Goal: Information Seeking & Learning: Learn about a topic

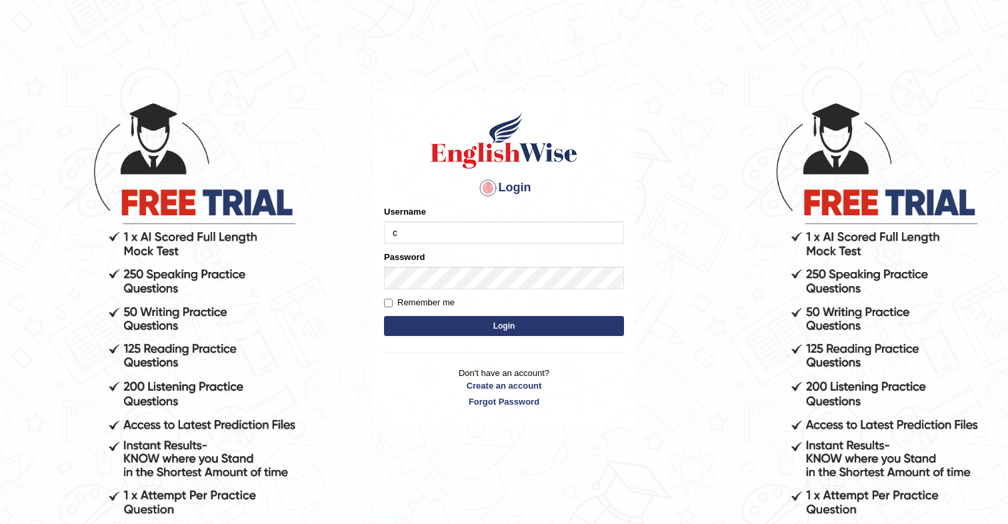
type input "cmjg02092025"
drag, startPoint x: 385, startPoint y: 301, endPoint x: 394, endPoint y: 298, distance: 9.3
click at [385, 301] on input "Remember me" at bounding box center [388, 303] width 9 height 9
checkbox input "true"
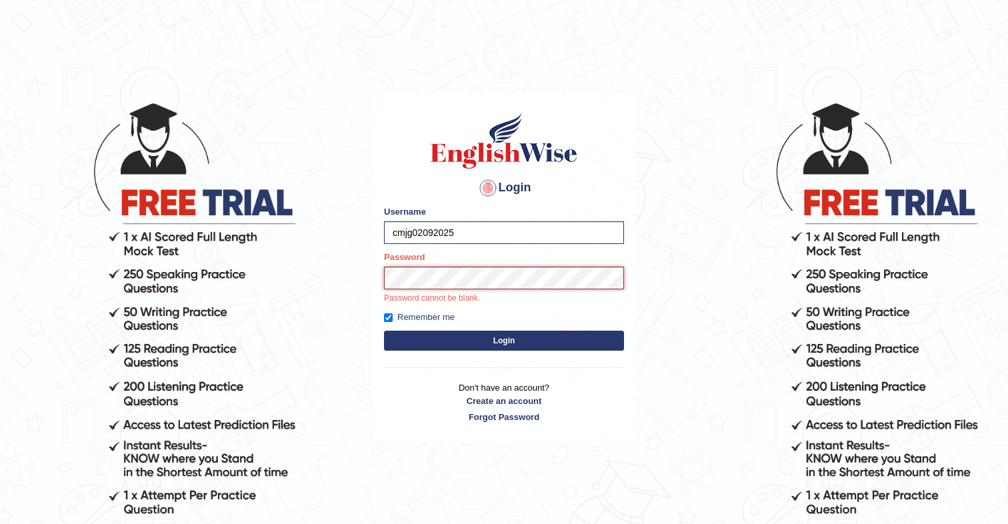
click at [384, 331] on button "Login" at bounding box center [504, 341] width 240 height 20
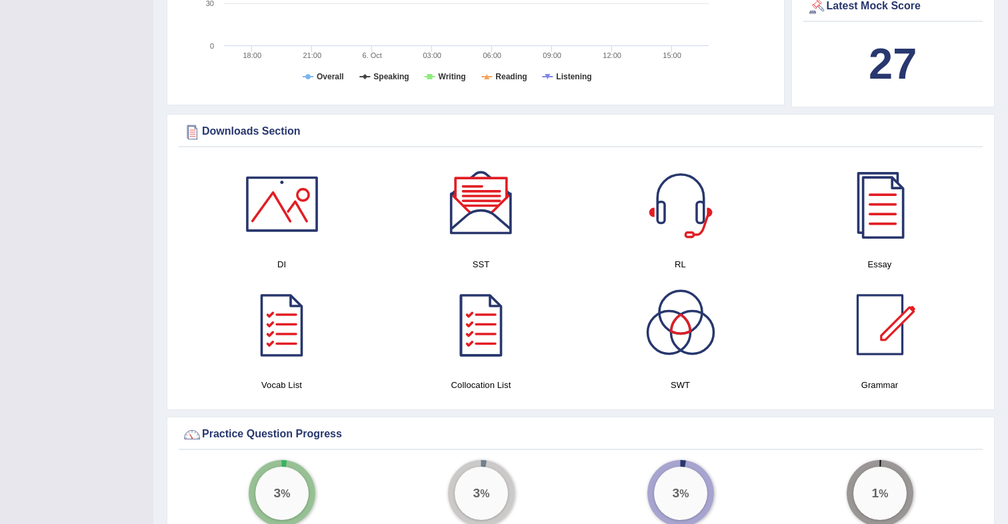
scroll to position [651, 0]
click at [674, 201] on div at bounding box center [680, 204] width 93 height 93
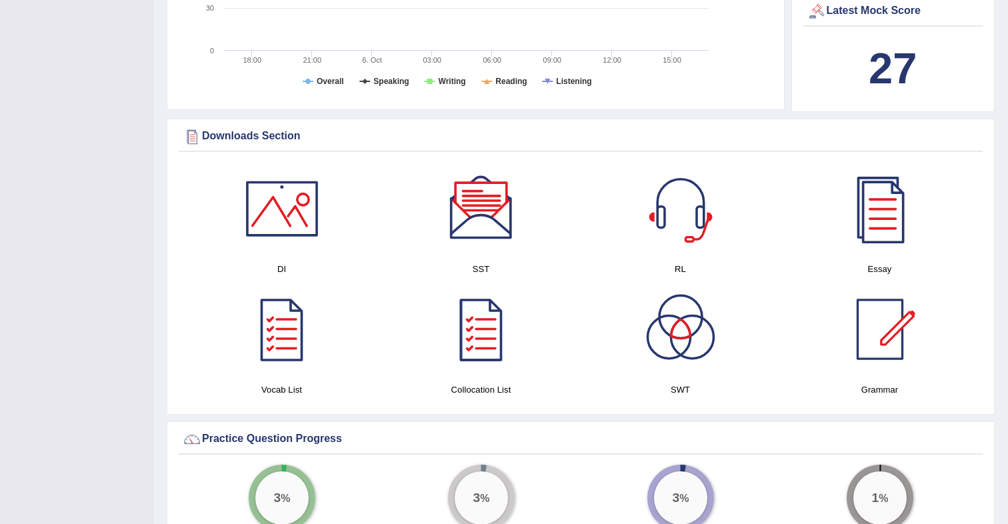
click at [686, 350] on div at bounding box center [680, 329] width 93 height 93
click at [479, 206] on div at bounding box center [481, 208] width 93 height 93
click at [481, 333] on div at bounding box center [481, 329] width 93 height 93
click at [298, 195] on div at bounding box center [281, 208] width 93 height 93
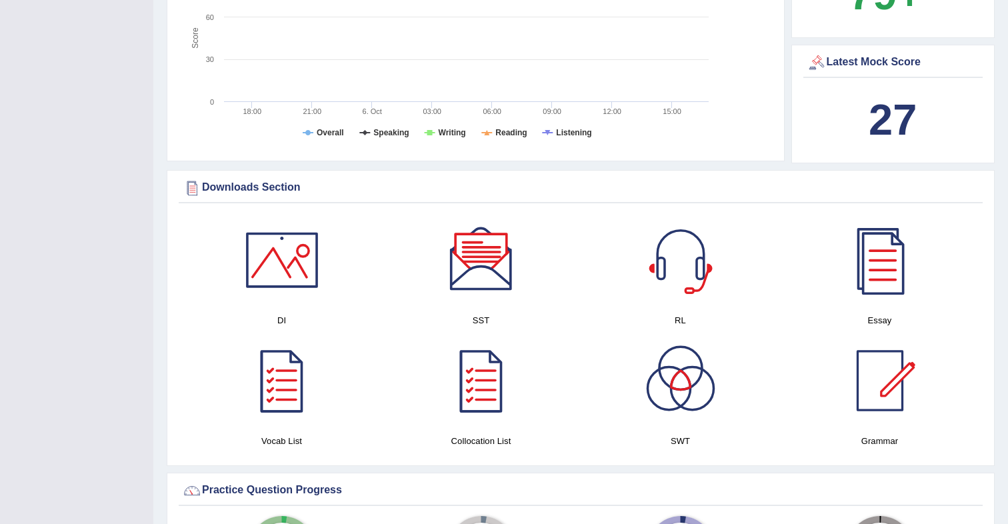
scroll to position [595, 0]
click at [290, 361] on div at bounding box center [281, 381] width 93 height 93
click at [687, 262] on div at bounding box center [680, 260] width 93 height 93
click at [475, 251] on div at bounding box center [481, 260] width 93 height 93
click at [895, 268] on div at bounding box center [879, 260] width 93 height 93
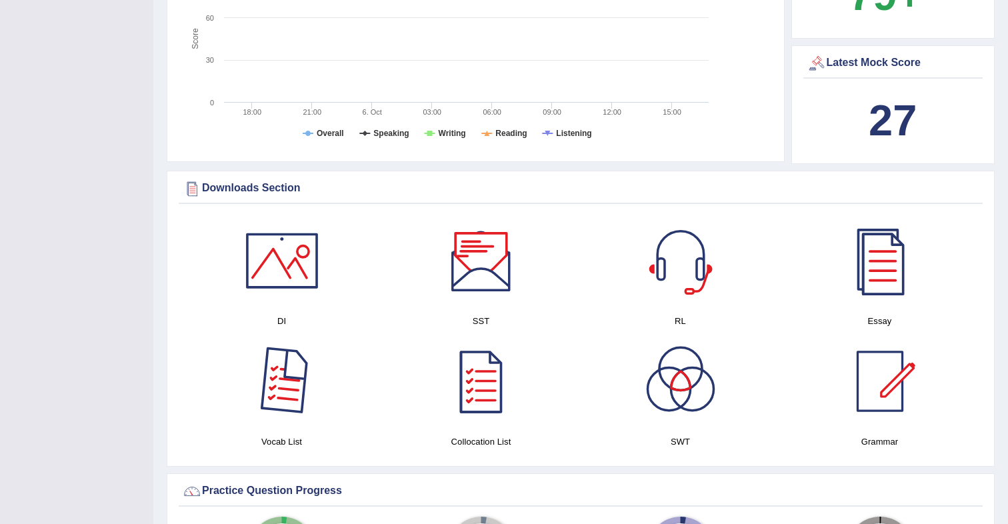
click at [275, 379] on div at bounding box center [281, 381] width 93 height 93
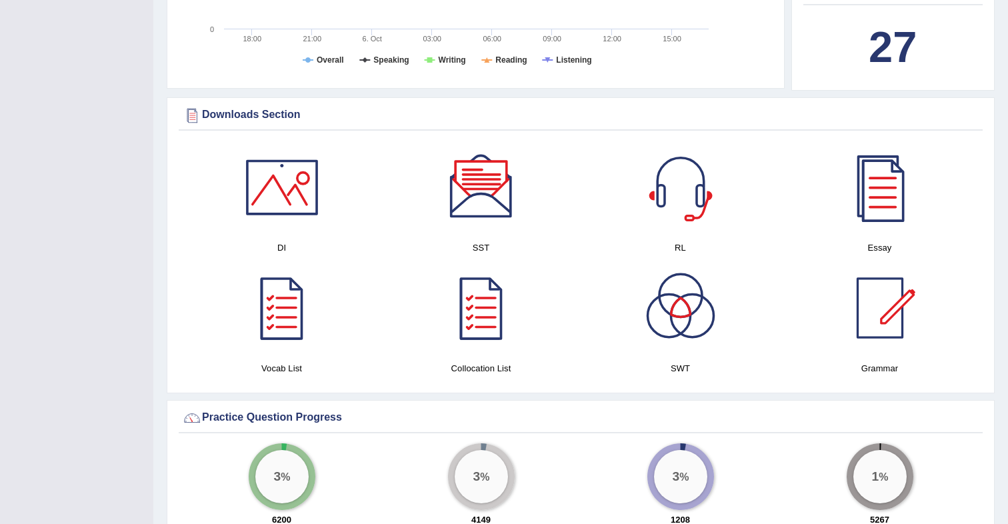
scroll to position [669, 0]
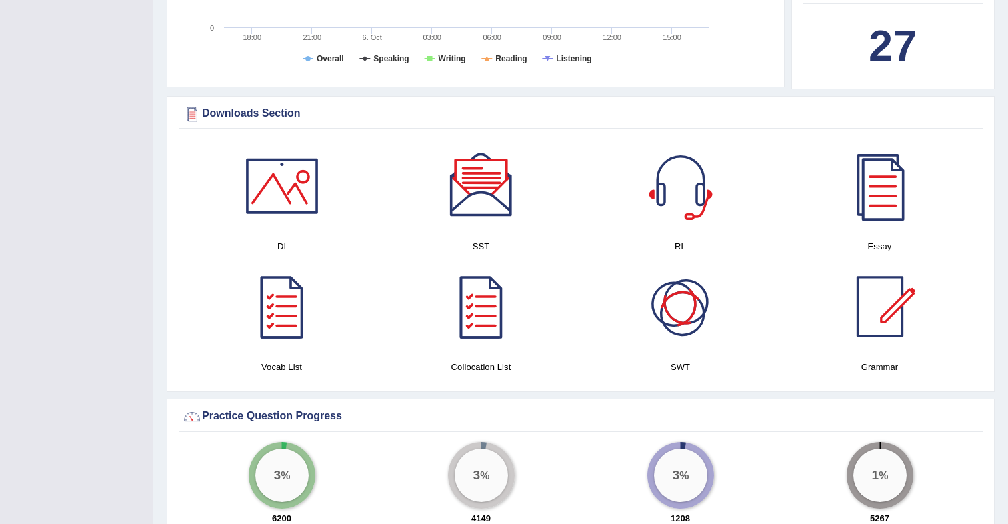
click at [697, 303] on div at bounding box center [680, 306] width 93 height 93
click at [877, 298] on div at bounding box center [879, 306] width 93 height 93
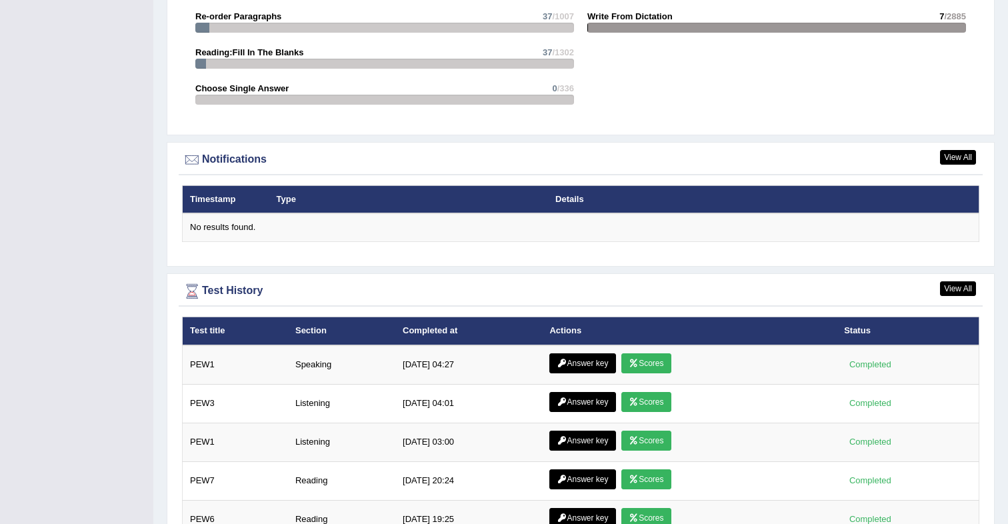
scroll to position [1581, 0]
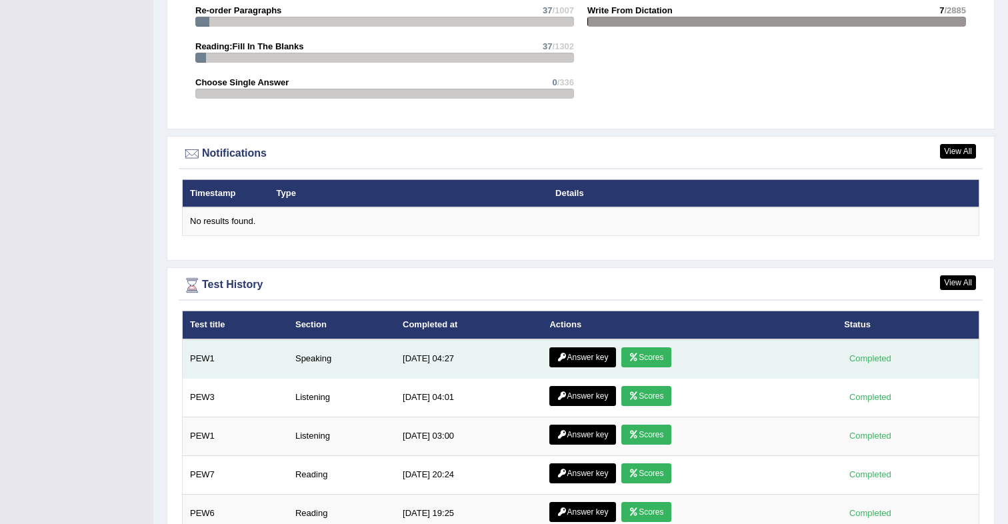
click at [644, 363] on link "Scores" at bounding box center [645, 357] width 49 height 20
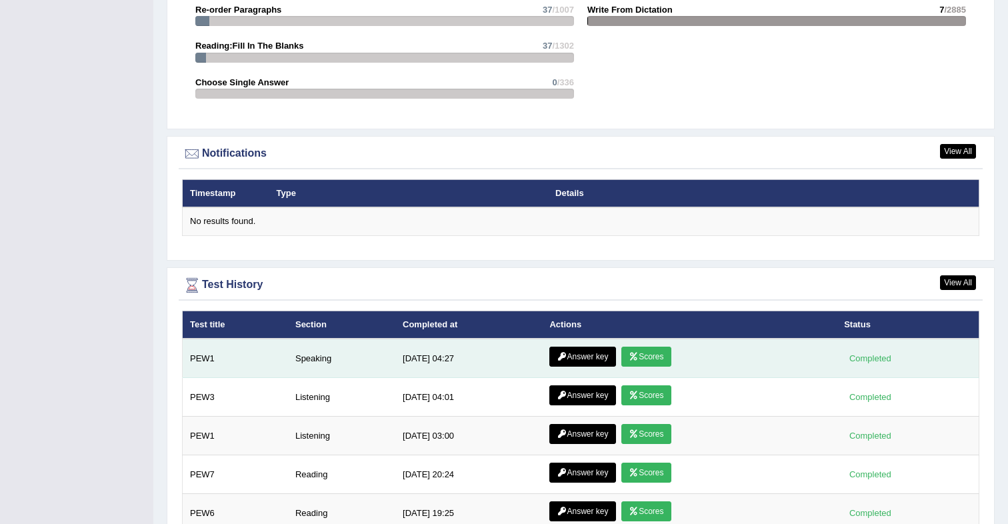
click at [583, 362] on link "Answer key" at bounding box center [582, 357] width 66 height 20
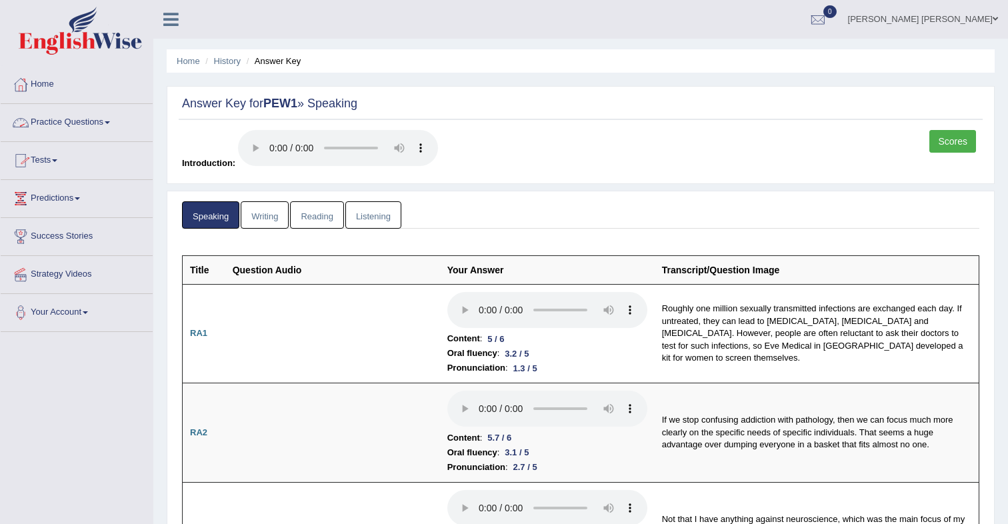
click at [56, 154] on link "Tests" at bounding box center [77, 158] width 152 height 33
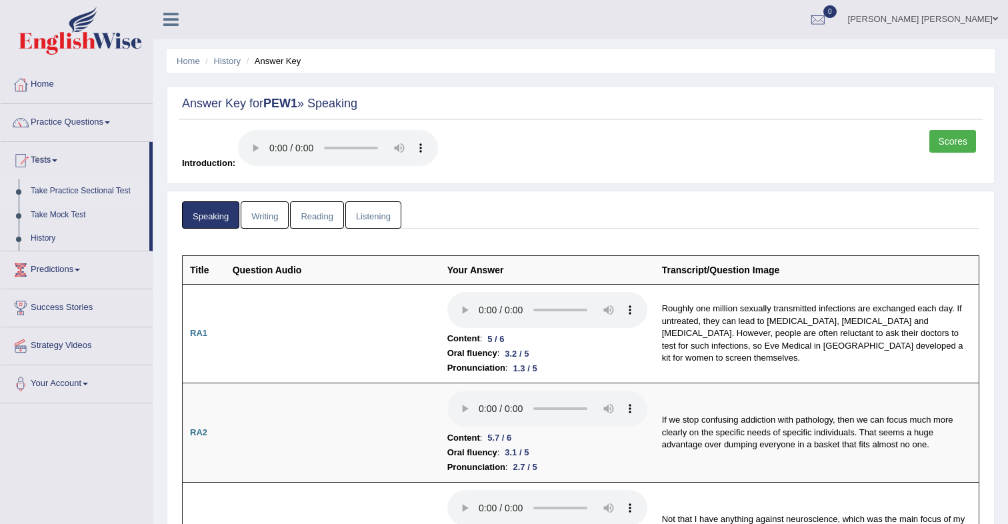
click at [80, 188] on link "Take Practice Sectional Test" at bounding box center [87, 191] width 125 height 24
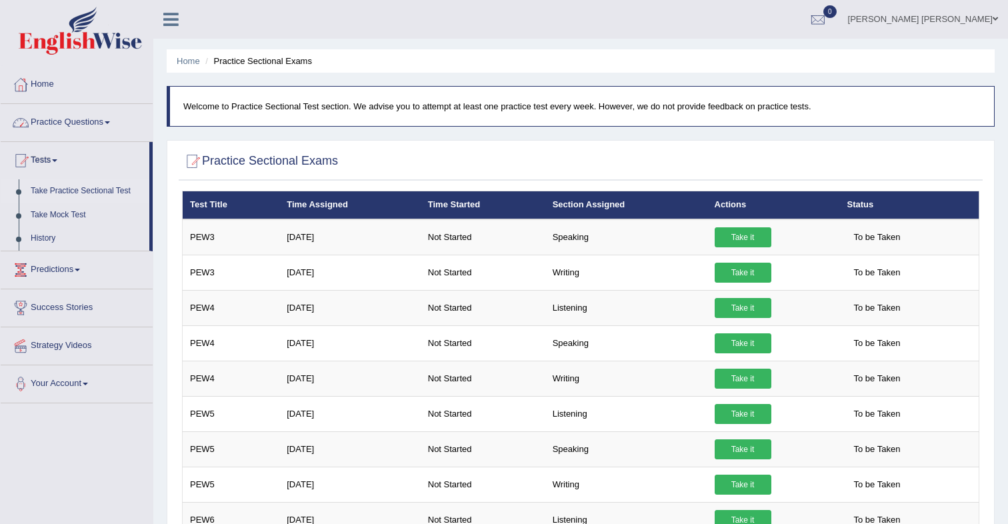
click at [74, 127] on link "Practice Questions" at bounding box center [77, 120] width 152 height 33
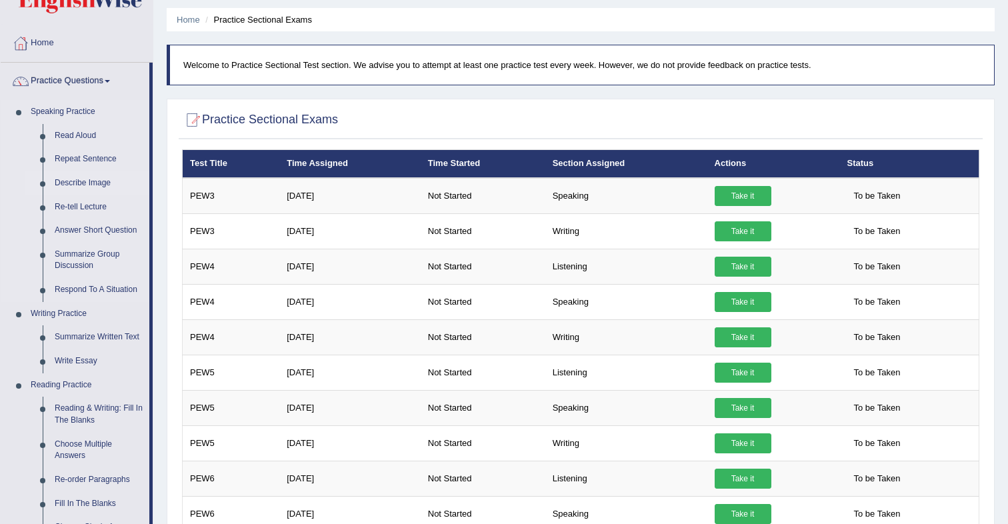
scroll to position [46, 0]
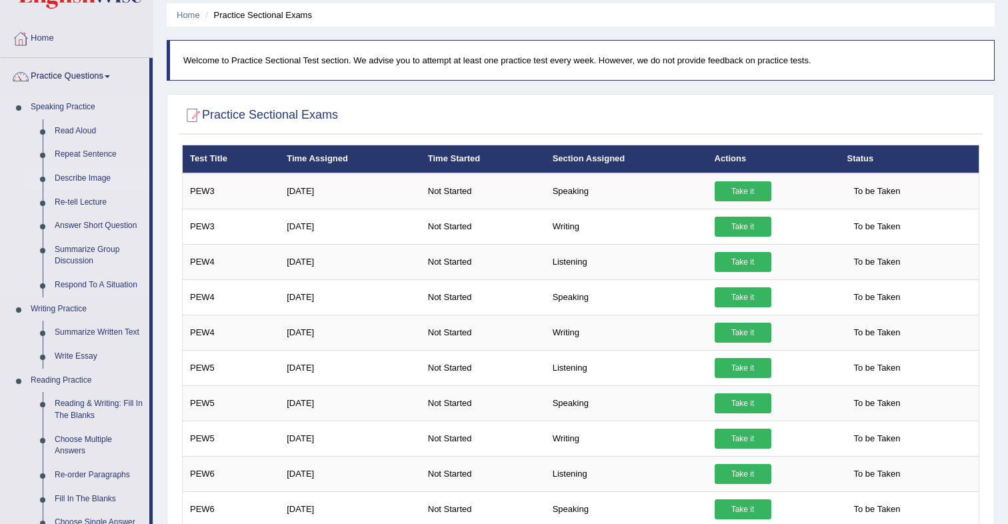
click at [86, 179] on link "Describe Image" at bounding box center [99, 179] width 101 height 24
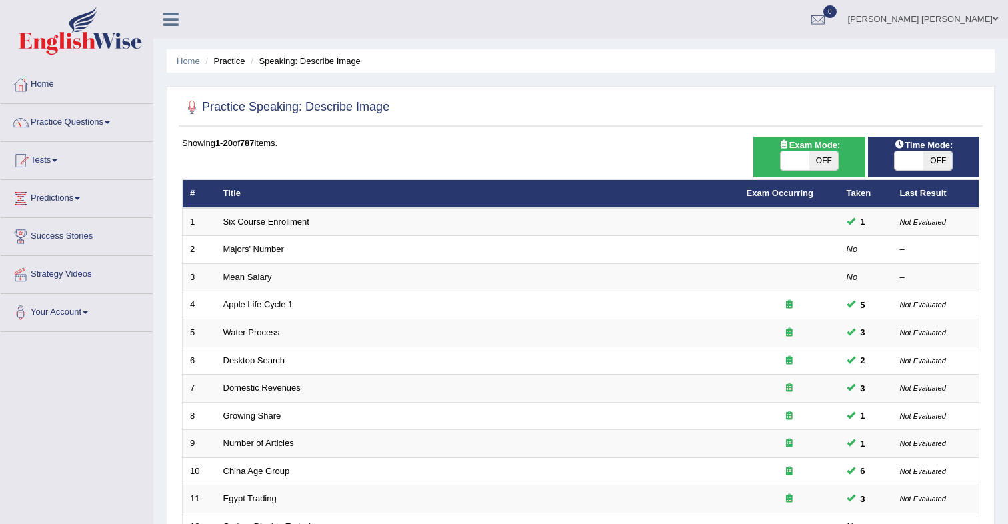
click at [822, 165] on span "OFF" at bounding box center [823, 160] width 29 height 19
checkbox input "true"
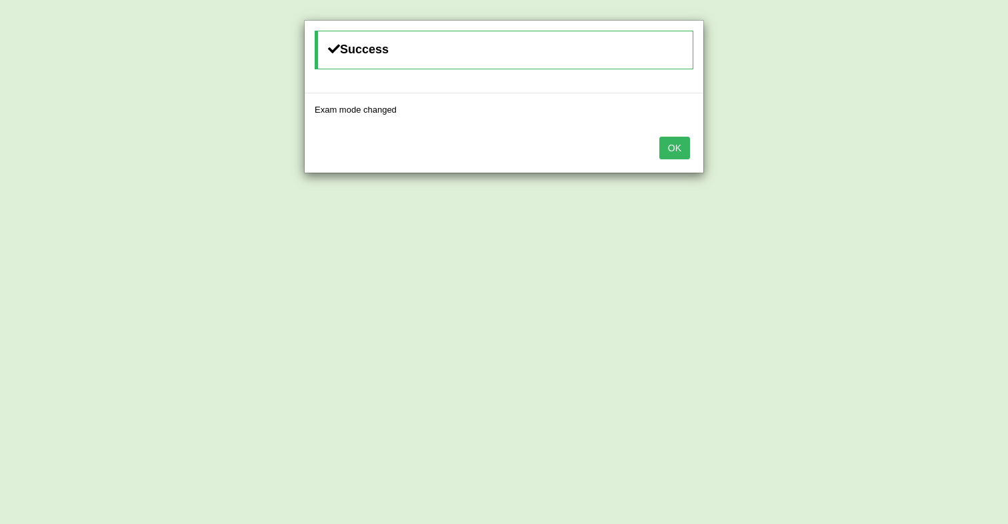
drag, startPoint x: 683, startPoint y: 153, endPoint x: 674, endPoint y: 153, distance: 8.7
click at [683, 153] on button "OK" at bounding box center [674, 148] width 31 height 23
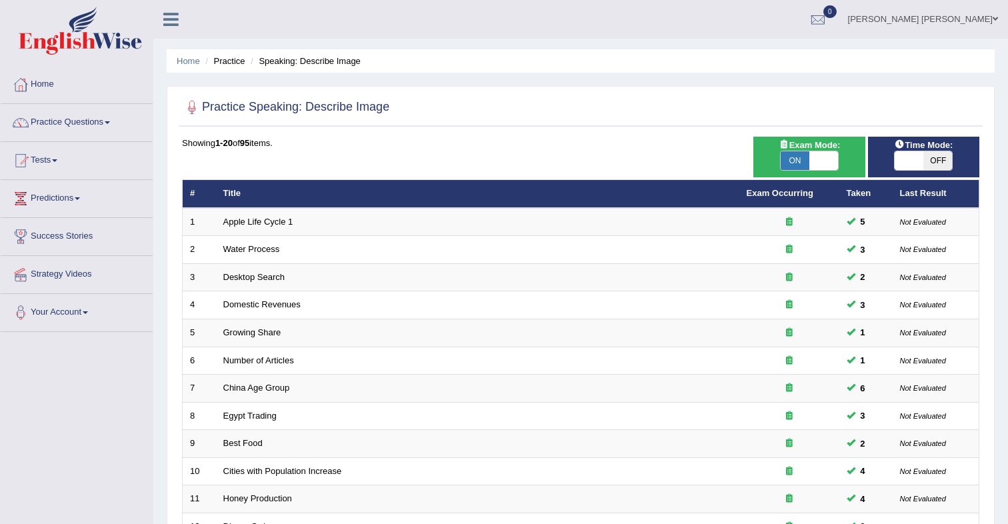
click at [942, 165] on span "OFF" at bounding box center [937, 160] width 29 height 19
checkbox input "true"
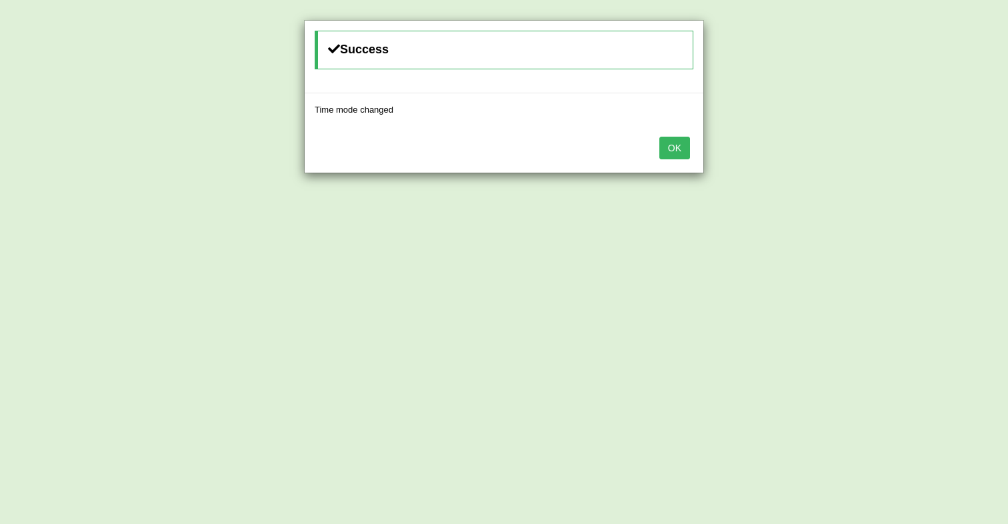
click at [682, 153] on button "OK" at bounding box center [674, 148] width 31 height 23
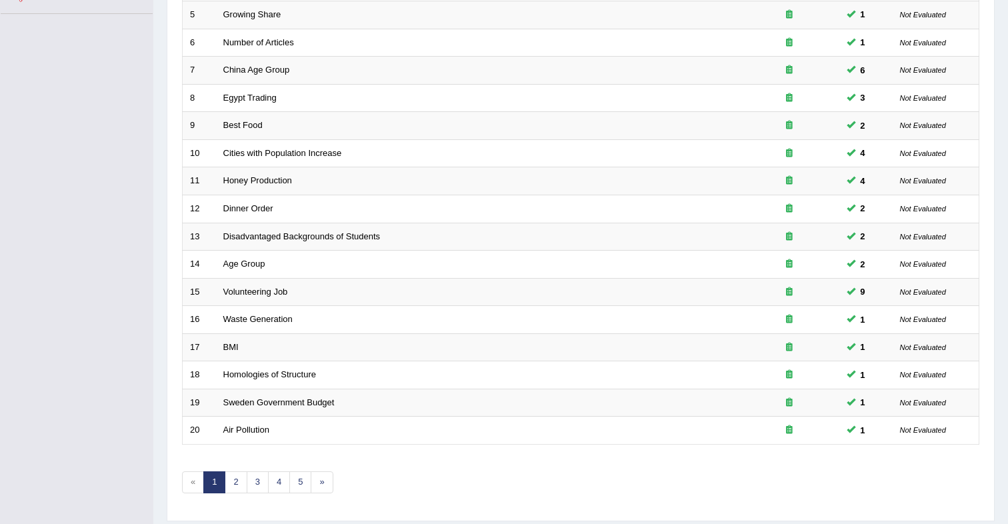
scroll to position [359, 0]
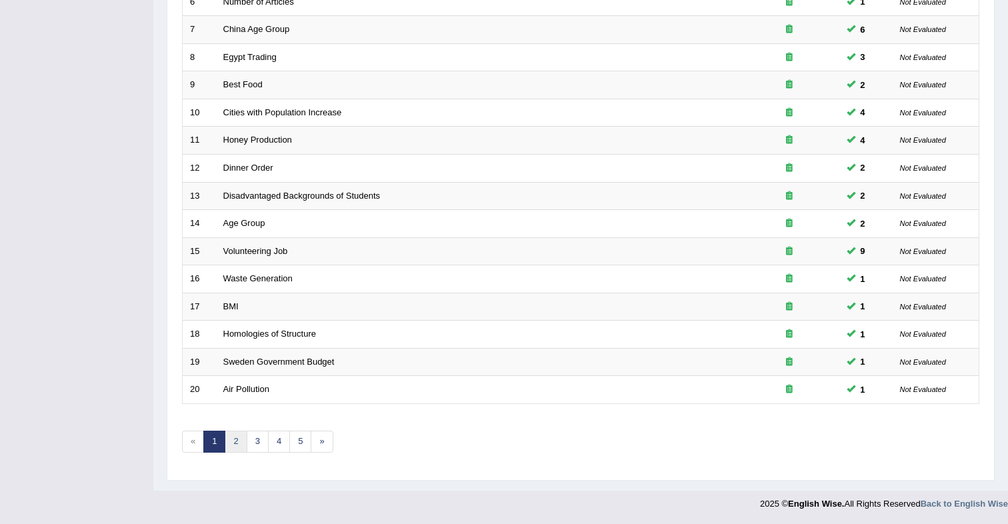
click at [237, 438] on link "2" at bounding box center [236, 442] width 22 height 22
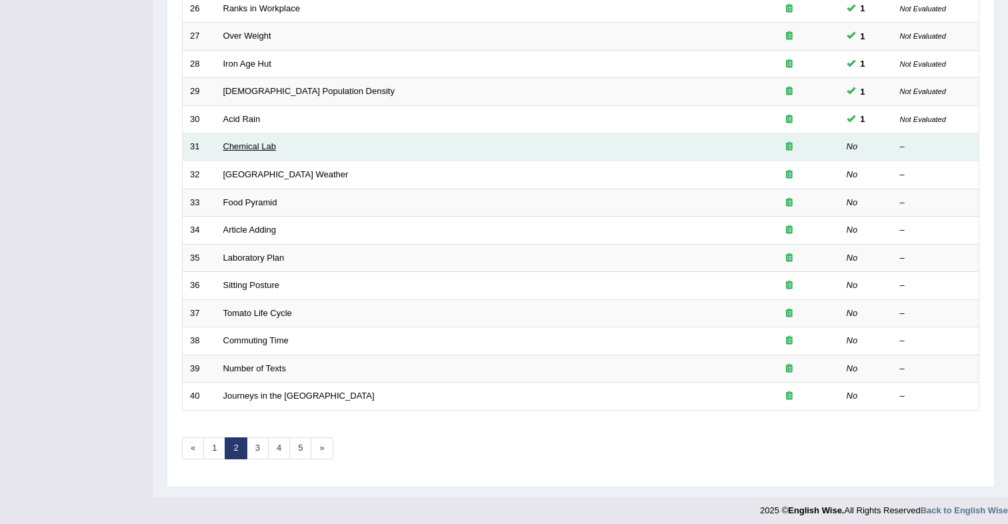
scroll to position [357, 0]
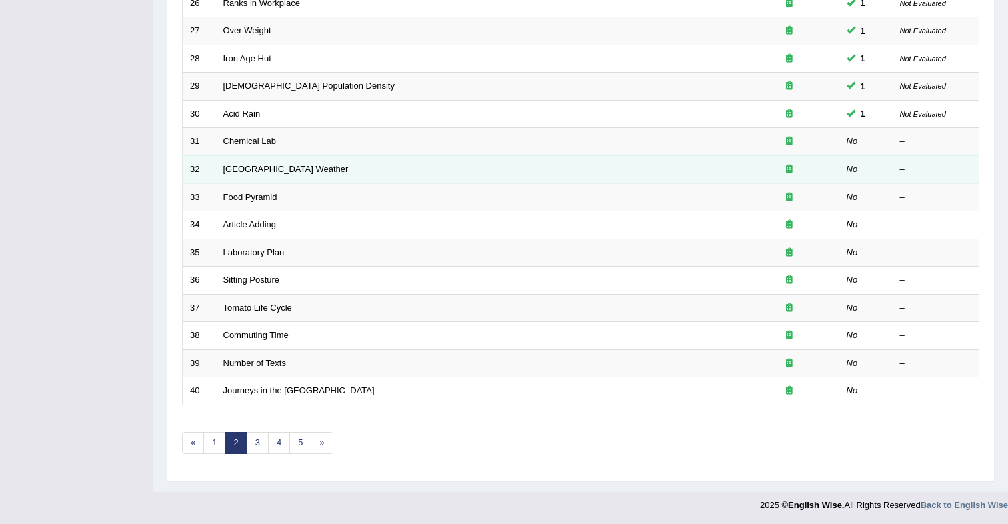
drag, startPoint x: 259, startPoint y: 145, endPoint x: 259, endPoint y: 164, distance: 18.7
click at [259, 145] on link "Chemical Lab" at bounding box center [249, 141] width 53 height 10
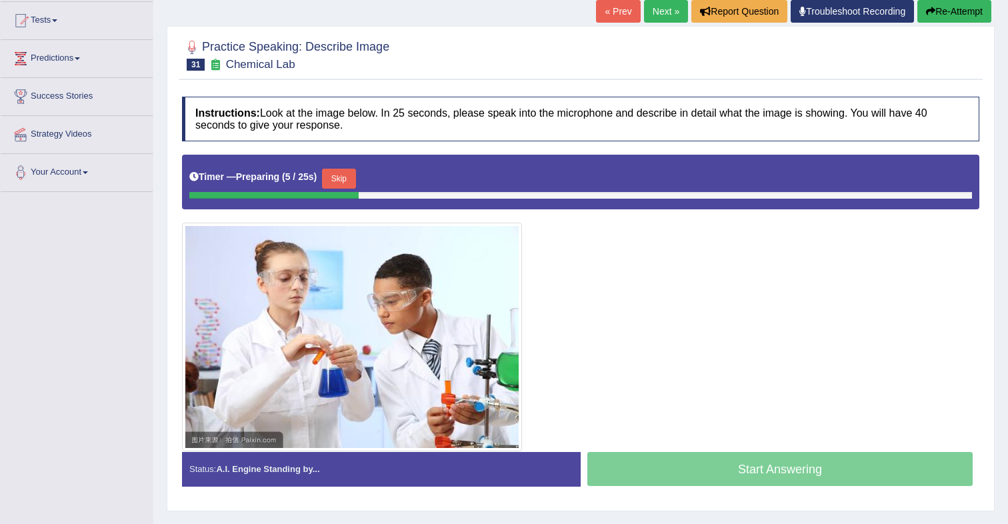
scroll to position [143, 0]
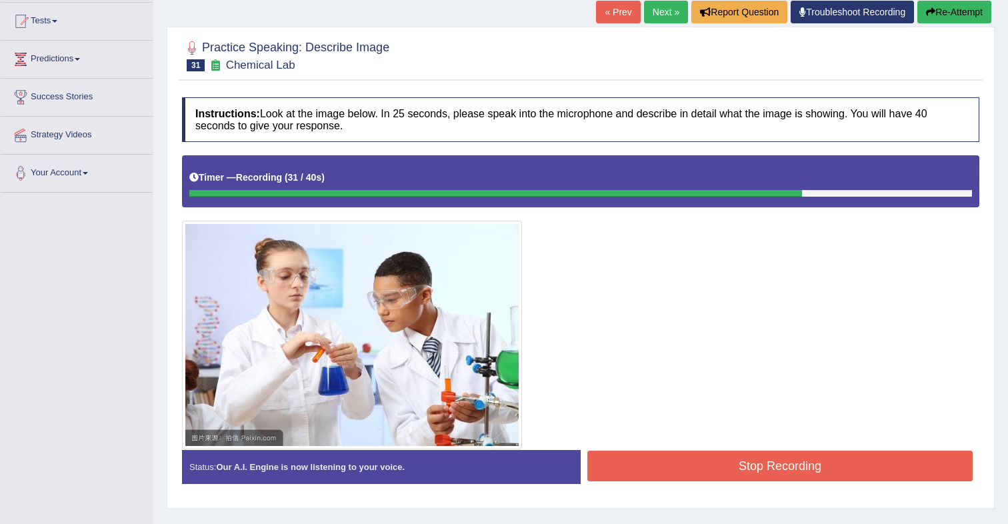
click at [661, 472] on button "Stop Recording" at bounding box center [779, 466] width 385 height 31
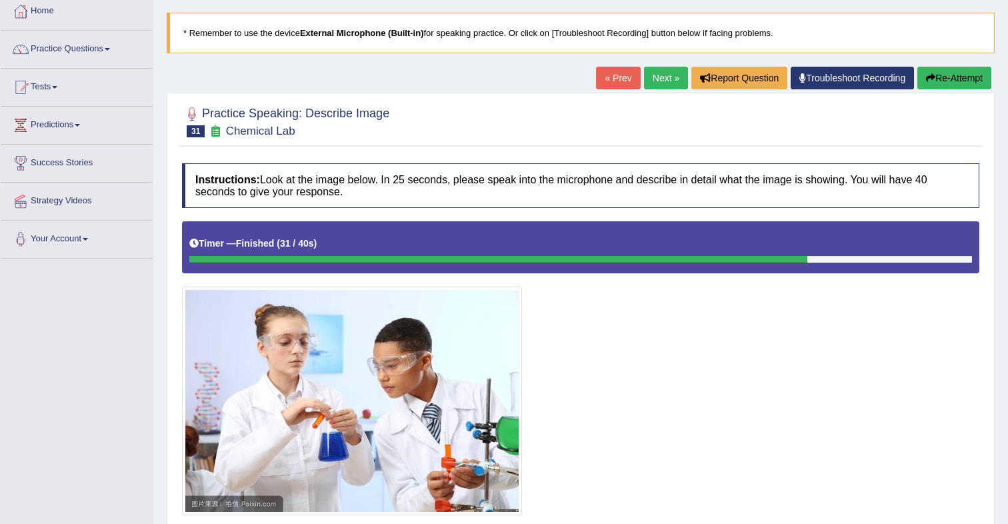
scroll to position [0, 0]
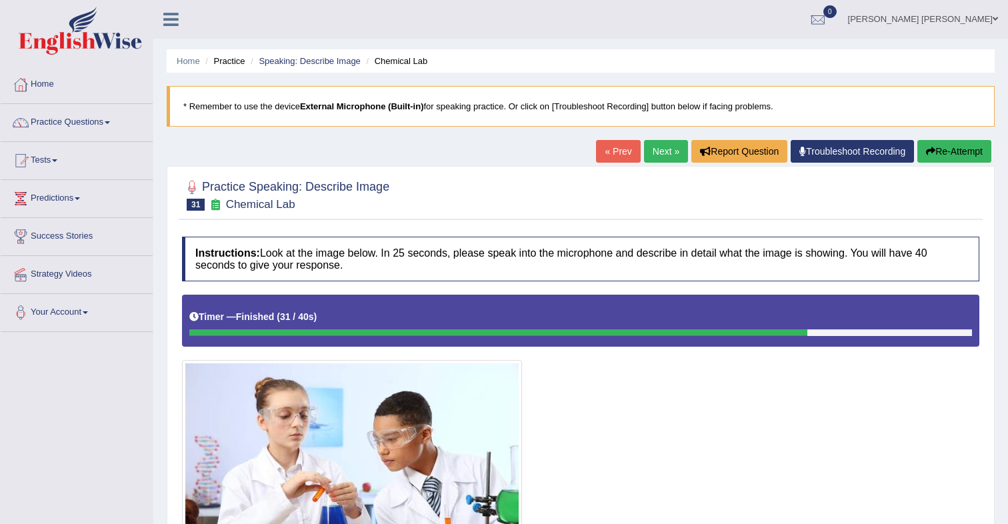
click at [661, 159] on link "Next »" at bounding box center [666, 151] width 44 height 23
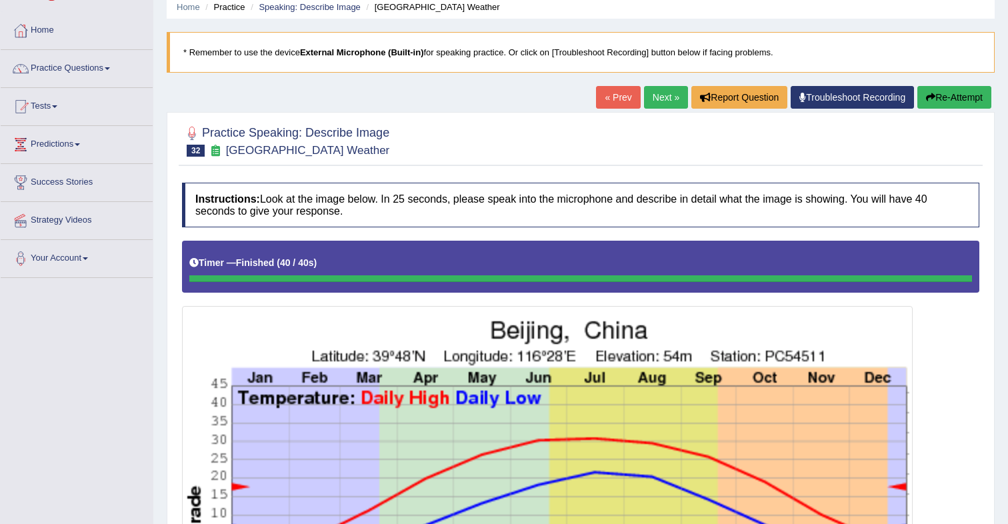
scroll to position [53, 0]
click at [653, 99] on link "Next »" at bounding box center [666, 98] width 44 height 23
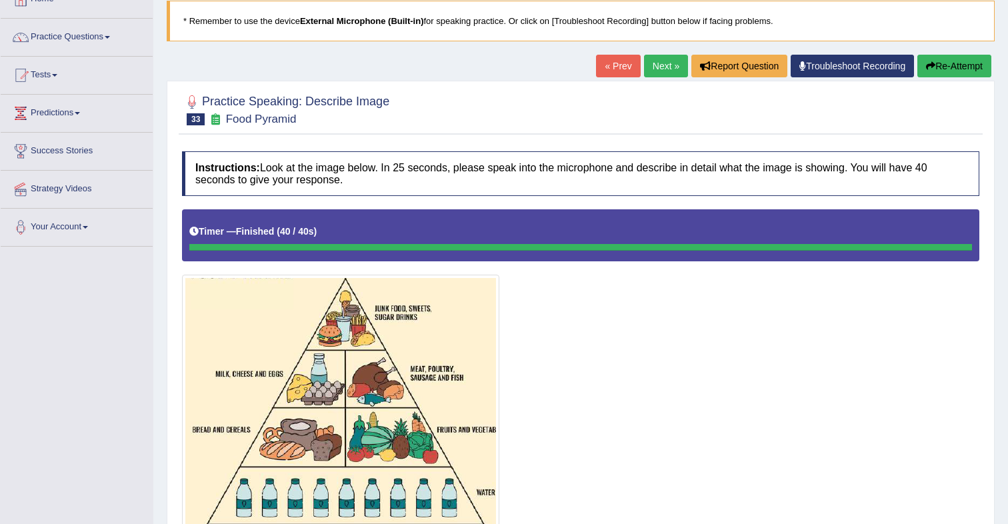
scroll to position [80, 0]
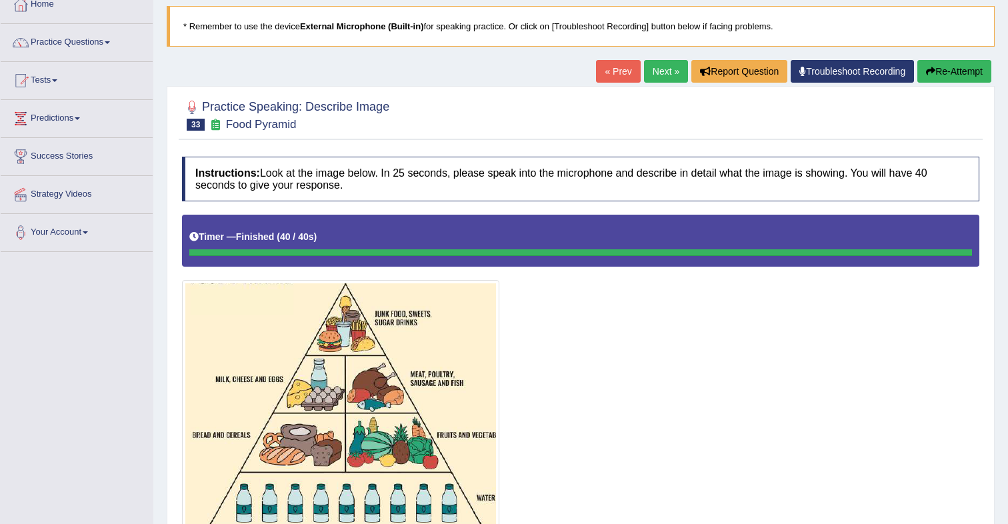
click at [654, 72] on link "Next »" at bounding box center [666, 71] width 44 height 23
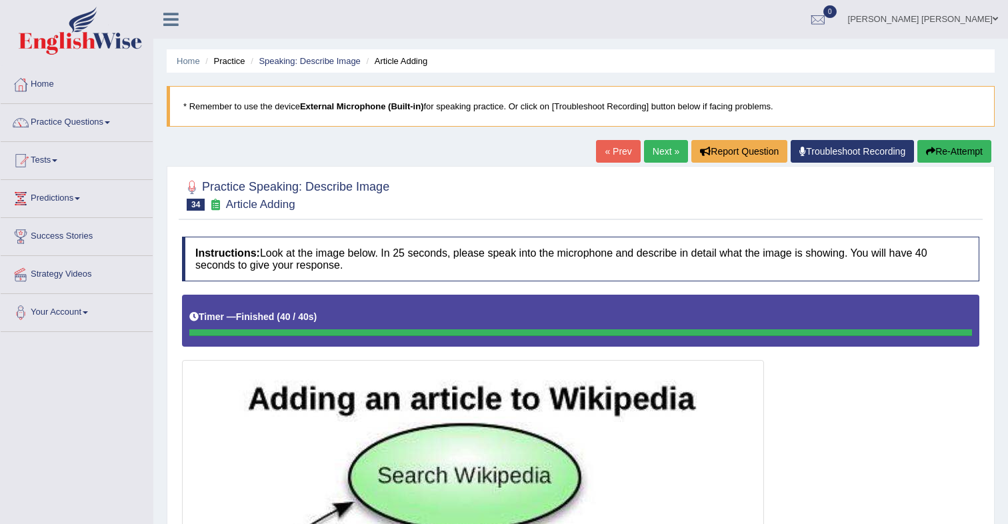
click at [666, 152] on link "Next »" at bounding box center [666, 151] width 44 height 23
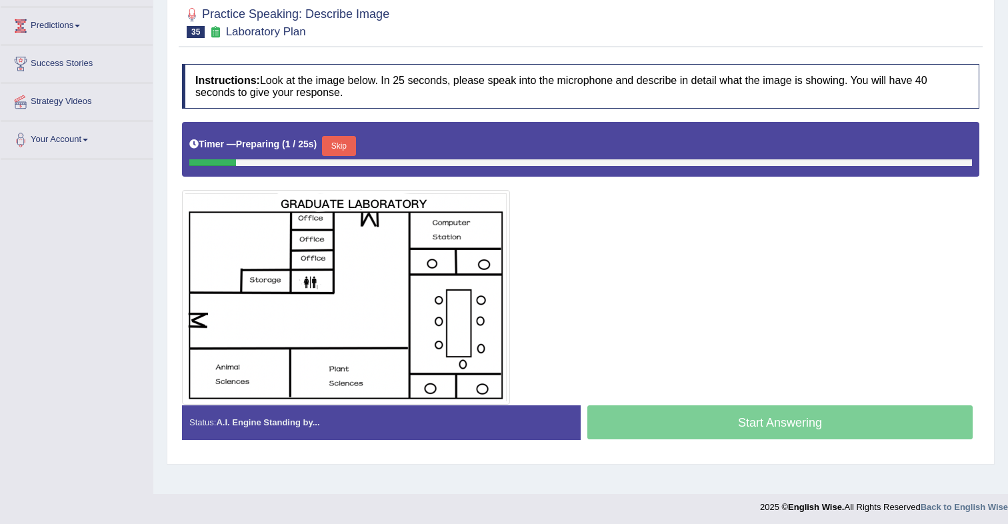
scroll to position [176, 0]
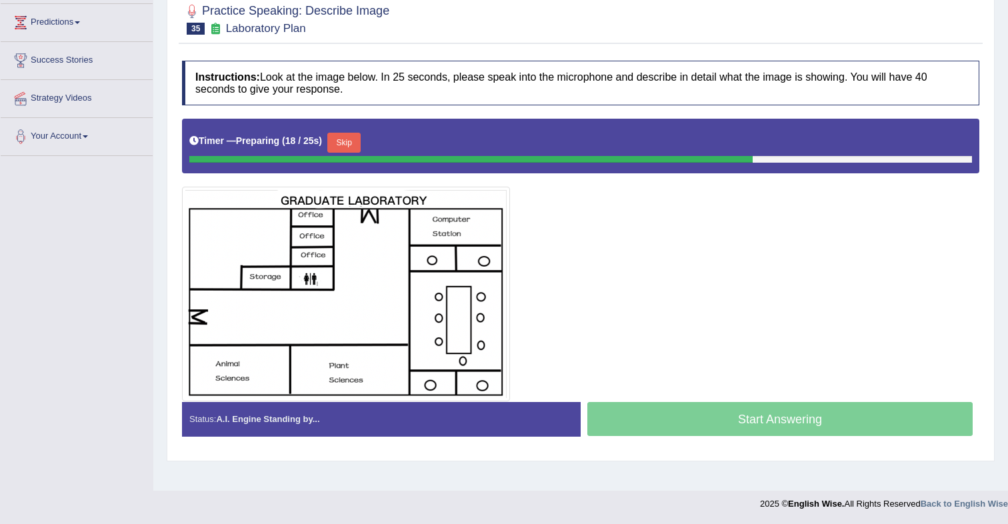
drag, startPoint x: 359, startPoint y: 145, endPoint x: 410, endPoint y: 179, distance: 61.6
click at [359, 145] on button "Skip" at bounding box center [343, 143] width 33 height 20
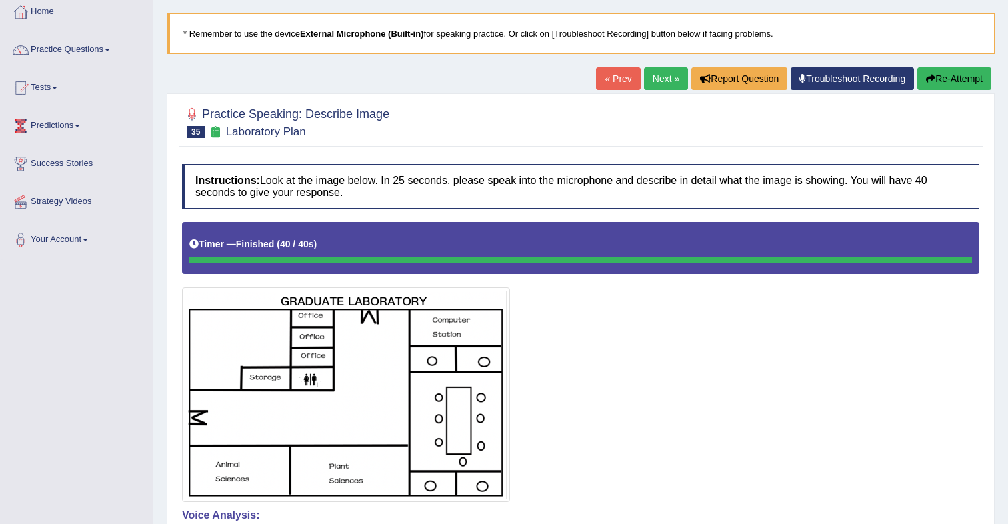
scroll to position [0, 0]
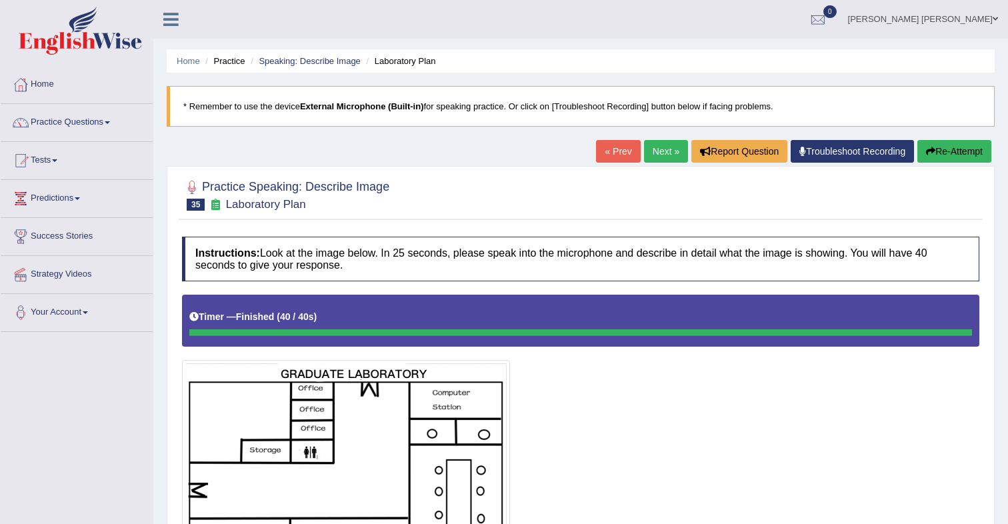
click at [649, 150] on link "Next »" at bounding box center [666, 151] width 44 height 23
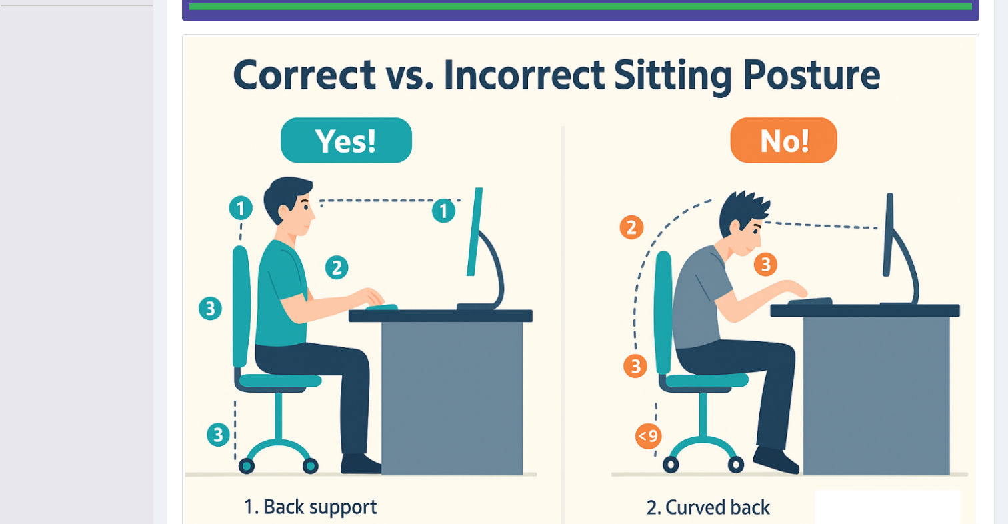
scroll to position [466, 0]
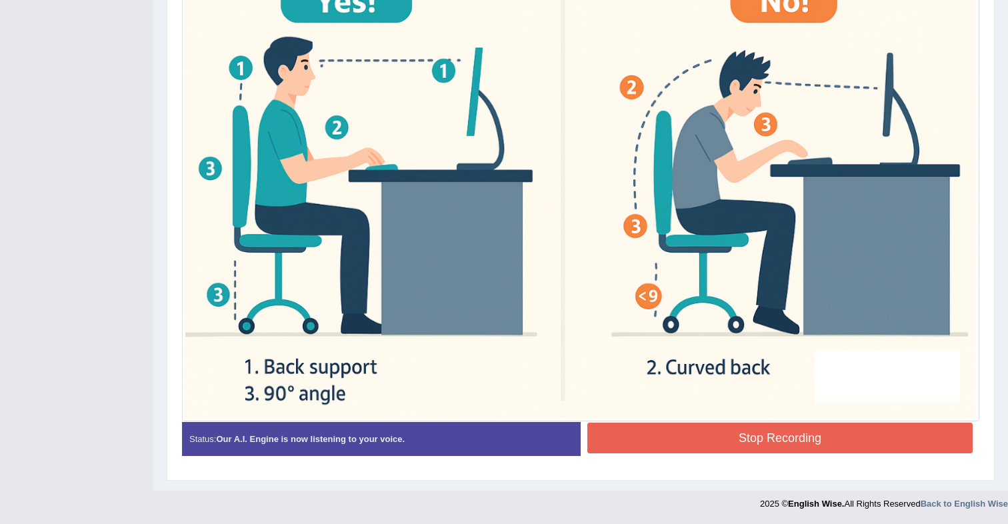
click at [697, 439] on button "Stop Recording" at bounding box center [779, 438] width 385 height 31
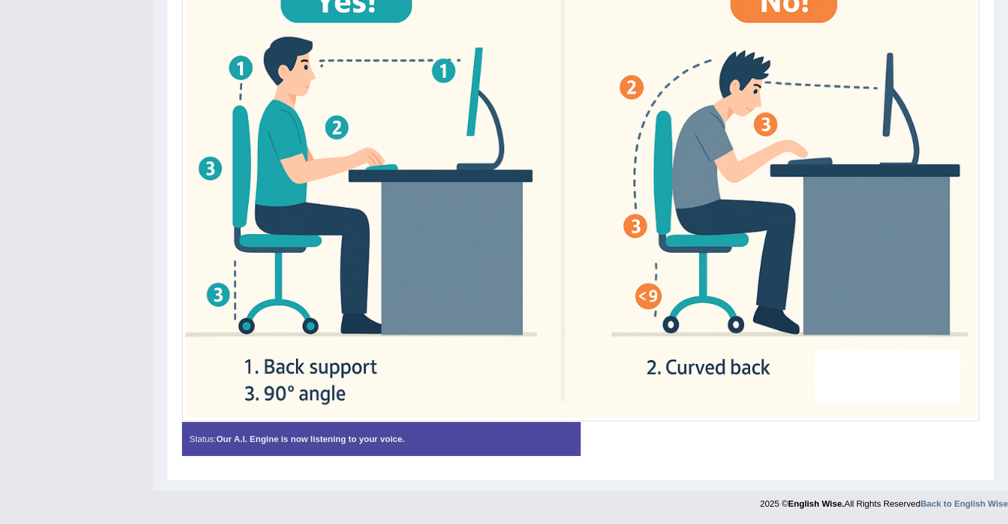
click at [389, 439] on strong "Our A.I. Engine is now listening to your voice." at bounding box center [310, 439] width 189 height 10
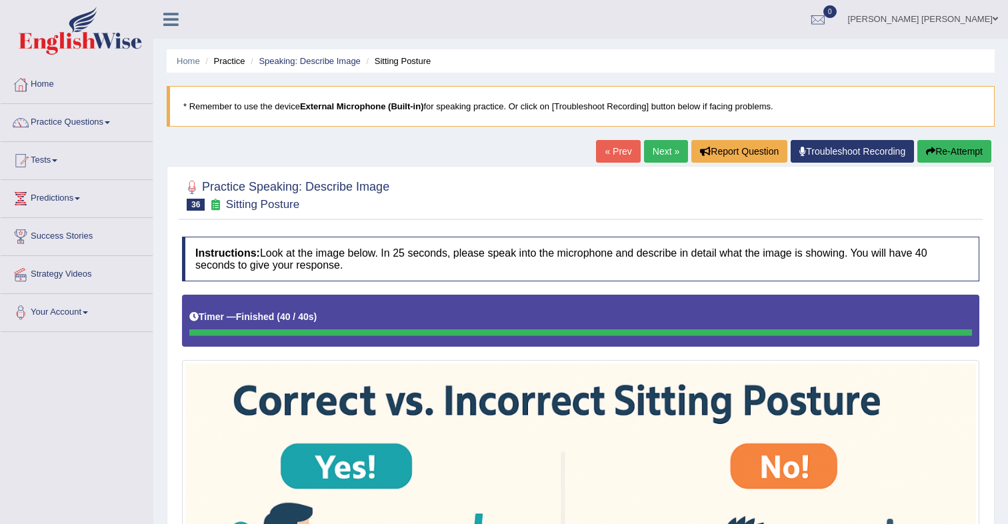
scroll to position [2, 0]
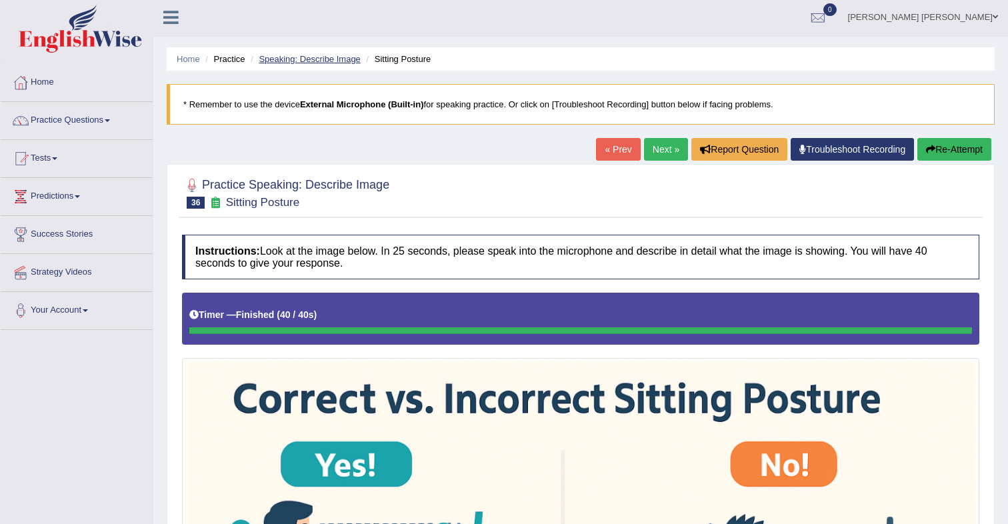
click at [325, 61] on link "Speaking: Describe Image" at bounding box center [309, 59] width 101 height 10
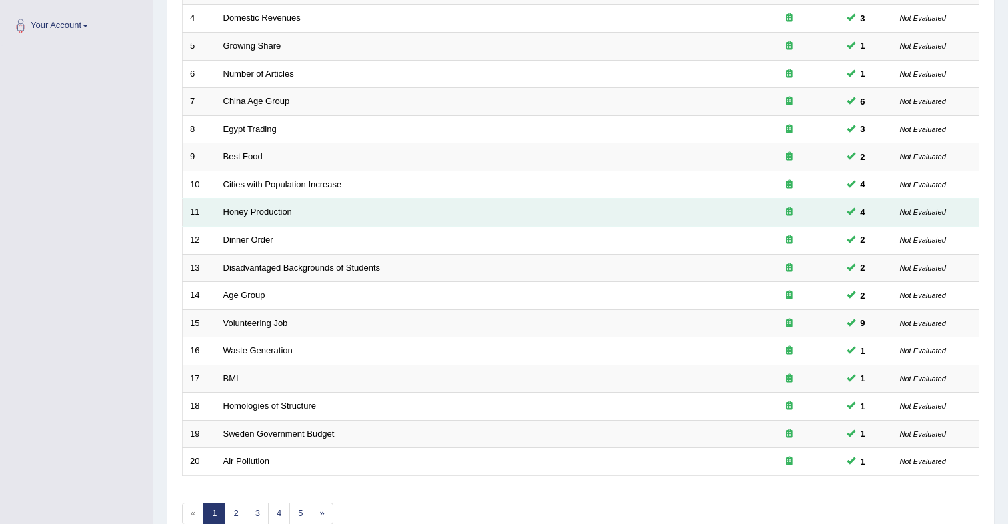
scroll to position [359, 0]
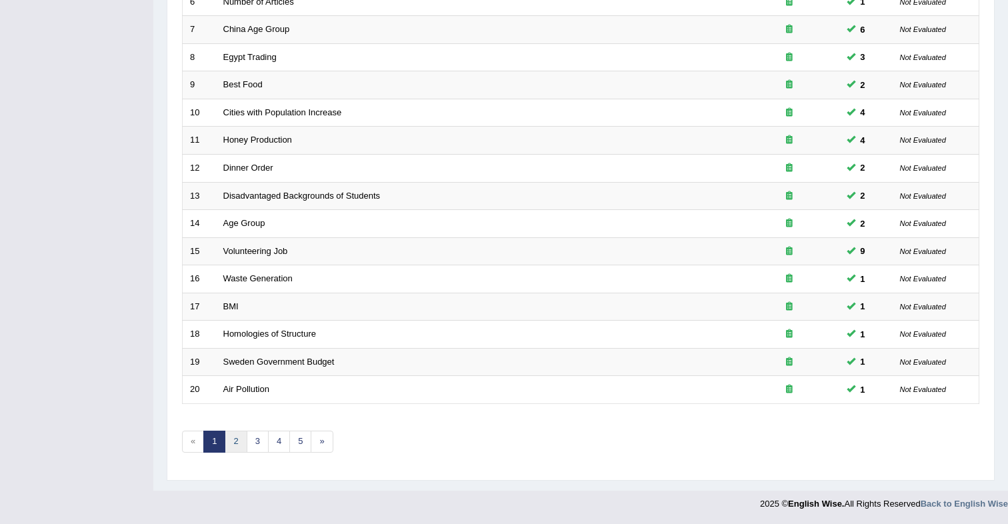
drag, startPoint x: 233, startPoint y: 441, endPoint x: 237, endPoint y: 435, distance: 7.6
click at [233, 441] on link "2" at bounding box center [236, 442] width 22 height 22
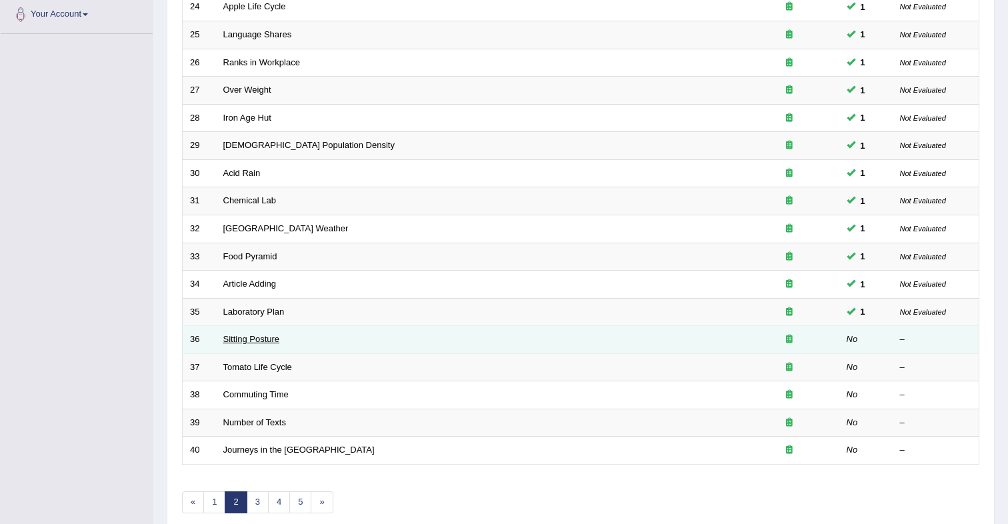
scroll to position [300, 0]
click at [244, 335] on link "Sitting Posture" at bounding box center [251, 337] width 57 height 10
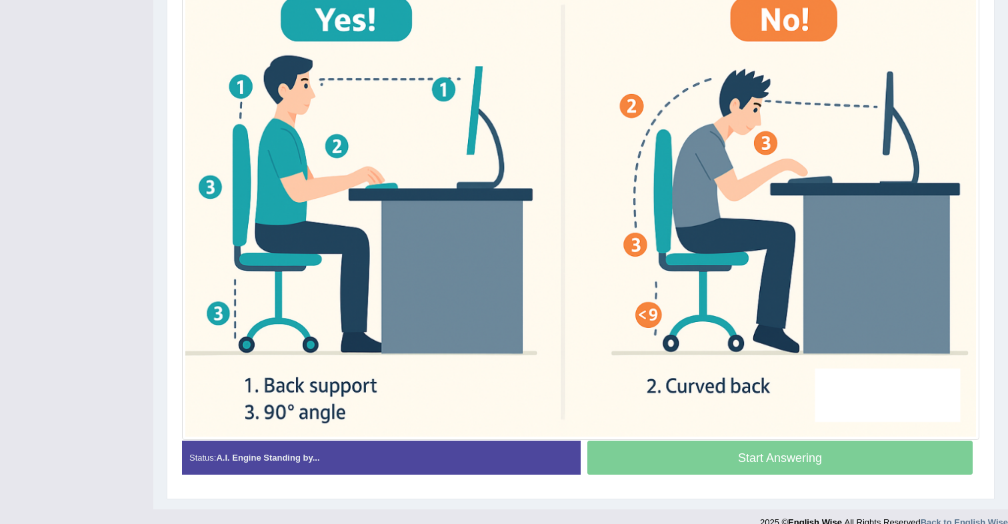
scroll to position [449, 0]
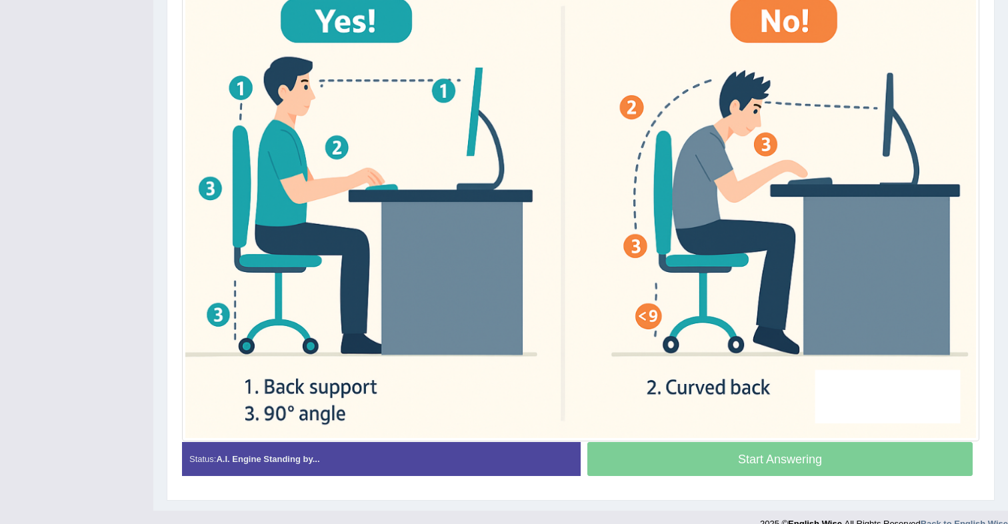
click at [691, 453] on div "Start Answering" at bounding box center [780, 460] width 399 height 37
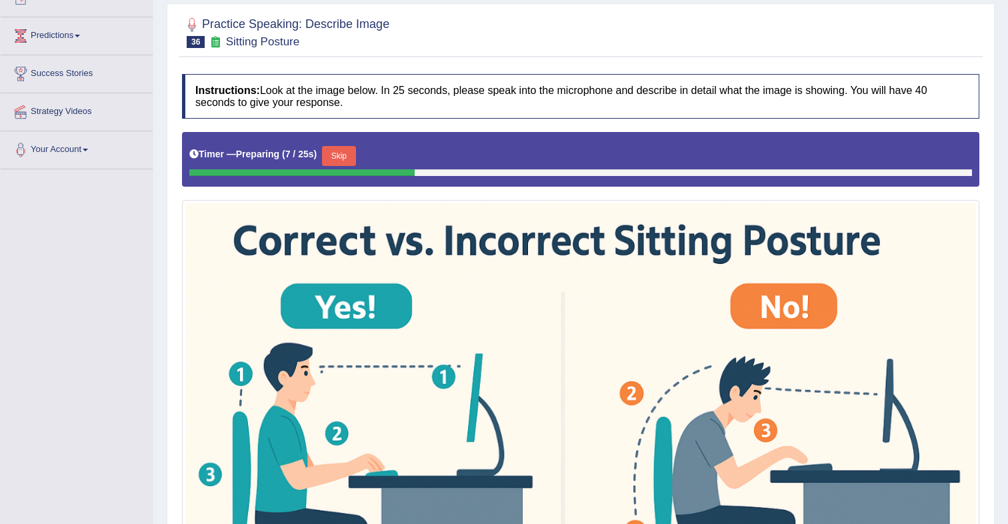
scroll to position [157, 0]
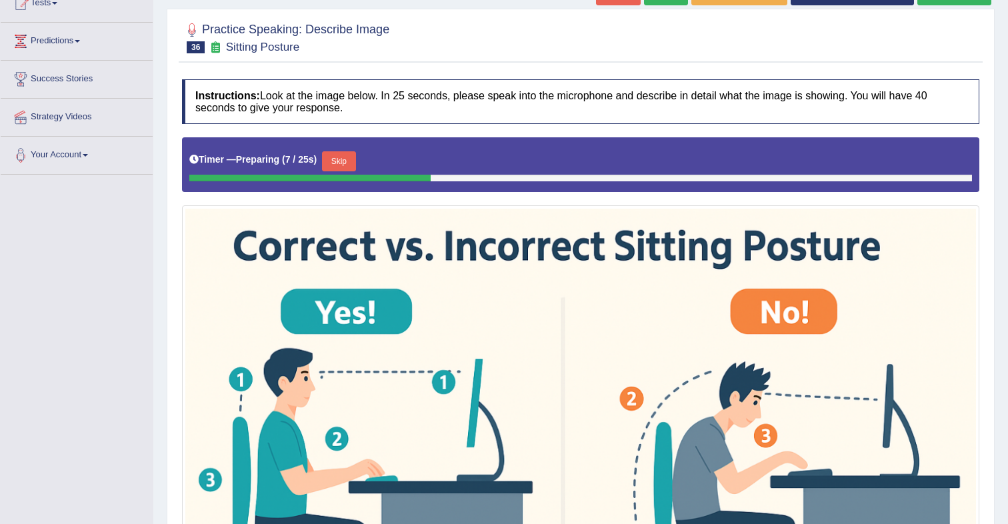
click at [345, 161] on button "Skip" at bounding box center [338, 161] width 33 height 20
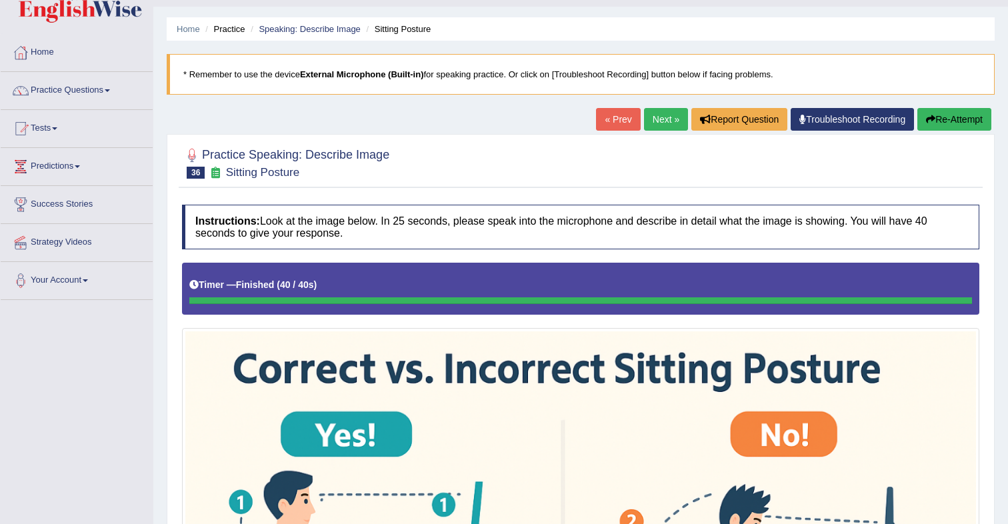
scroll to position [0, 0]
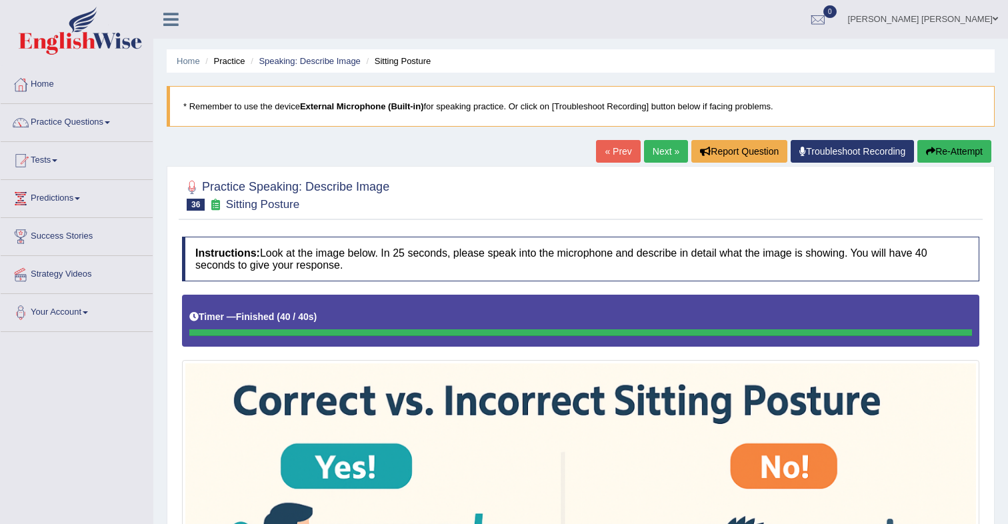
click at [660, 157] on link "Next »" at bounding box center [666, 151] width 44 height 23
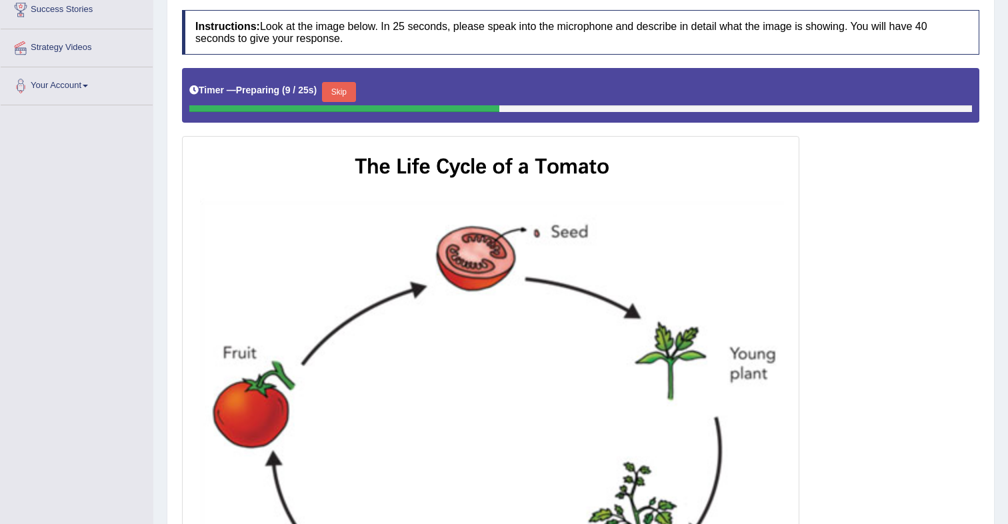
scroll to position [228, 0]
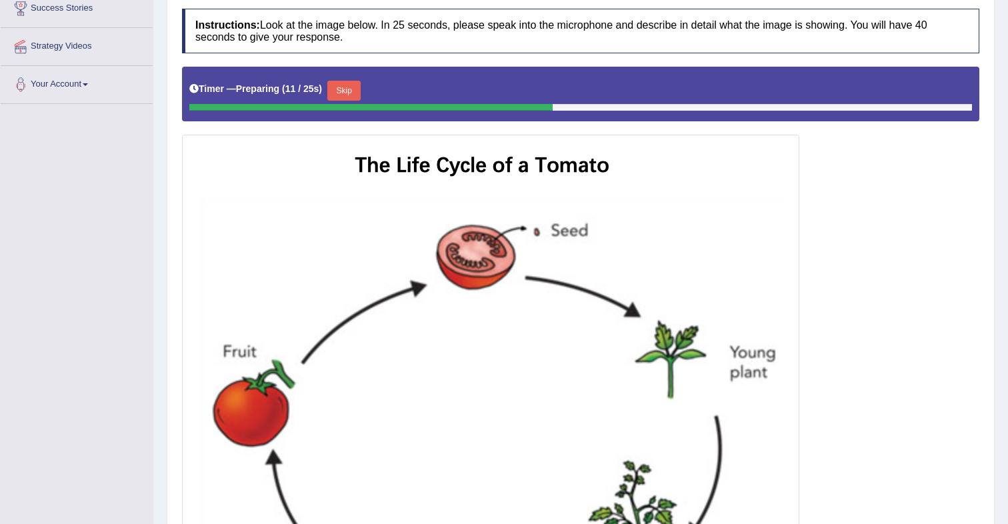
click at [349, 97] on button "Skip" at bounding box center [343, 91] width 33 height 20
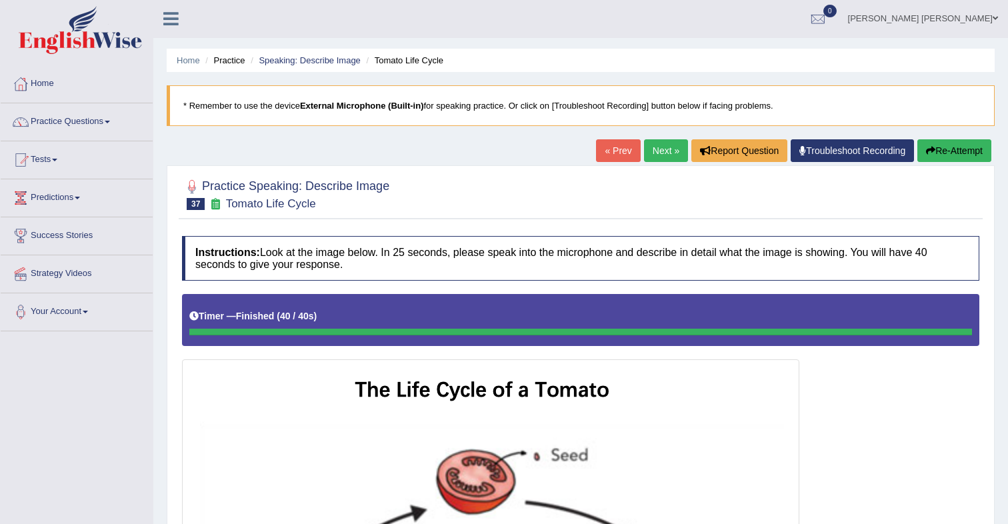
scroll to position [0, 0]
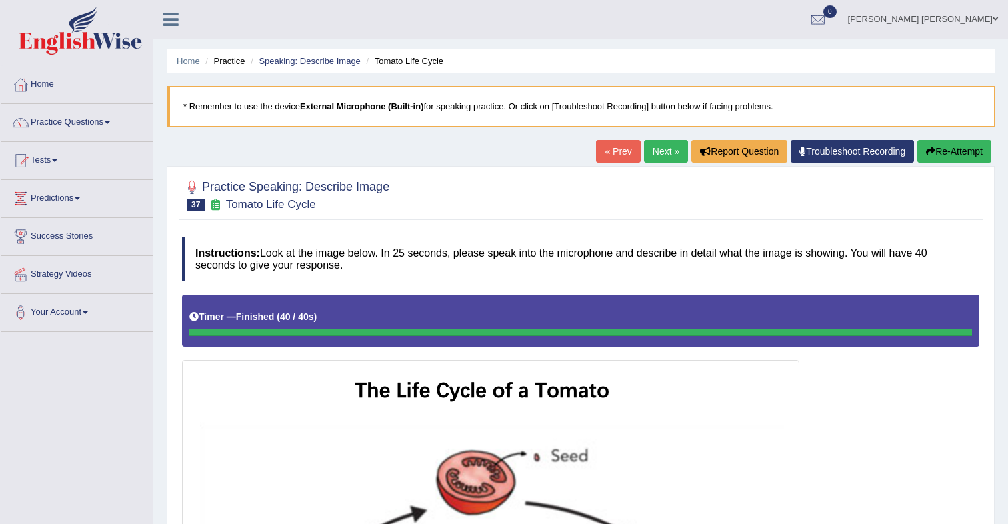
click at [655, 157] on link "Next »" at bounding box center [666, 151] width 44 height 23
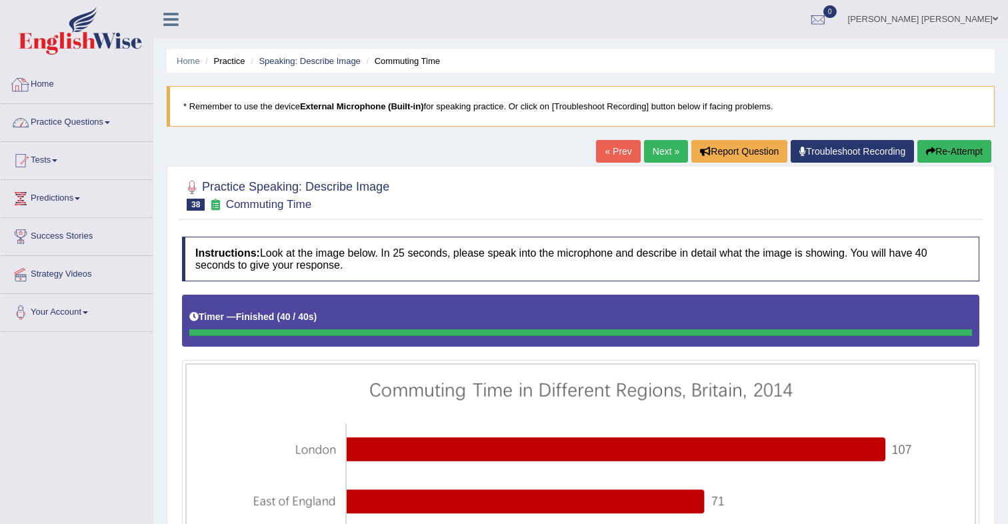
click at [59, 97] on link "Home" at bounding box center [77, 82] width 152 height 33
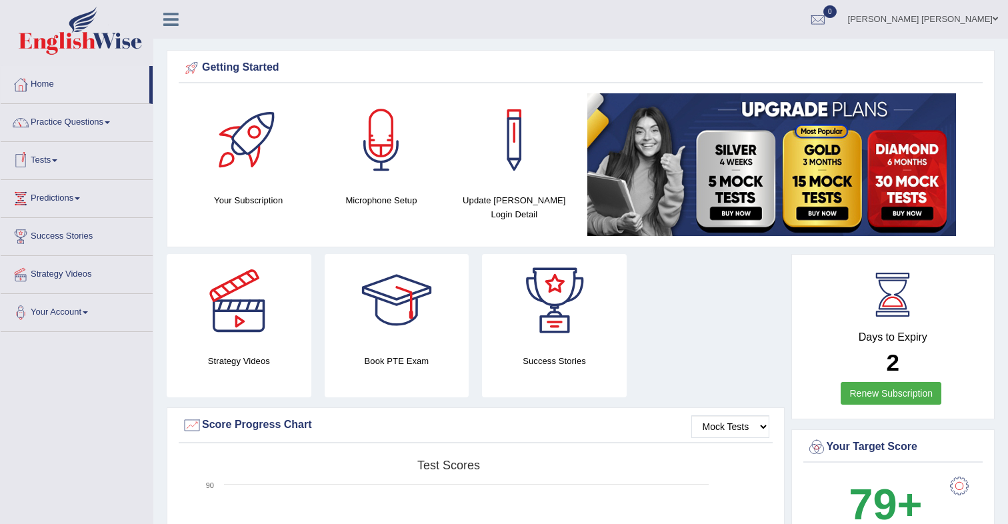
click at [87, 131] on link "Practice Questions" at bounding box center [77, 120] width 152 height 33
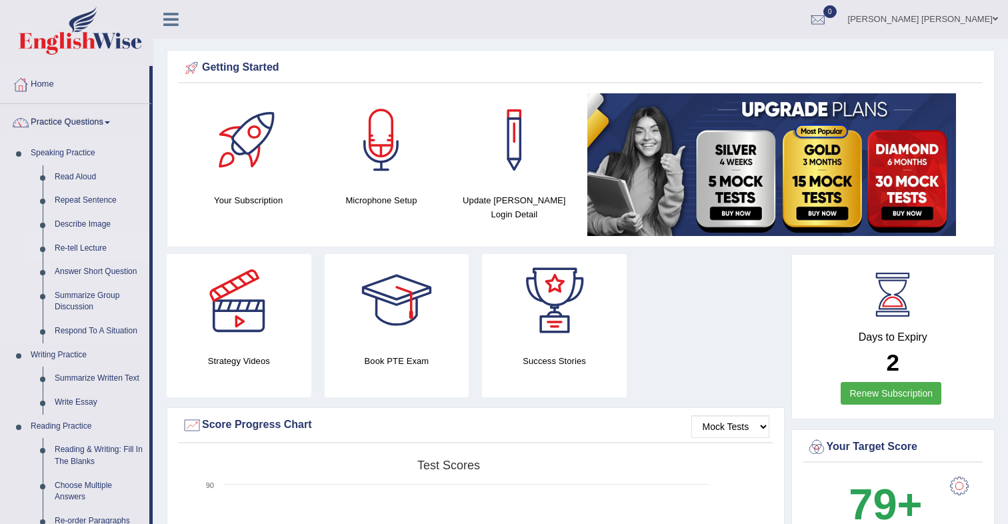
click at [85, 248] on link "Re-tell Lecture" at bounding box center [99, 249] width 101 height 24
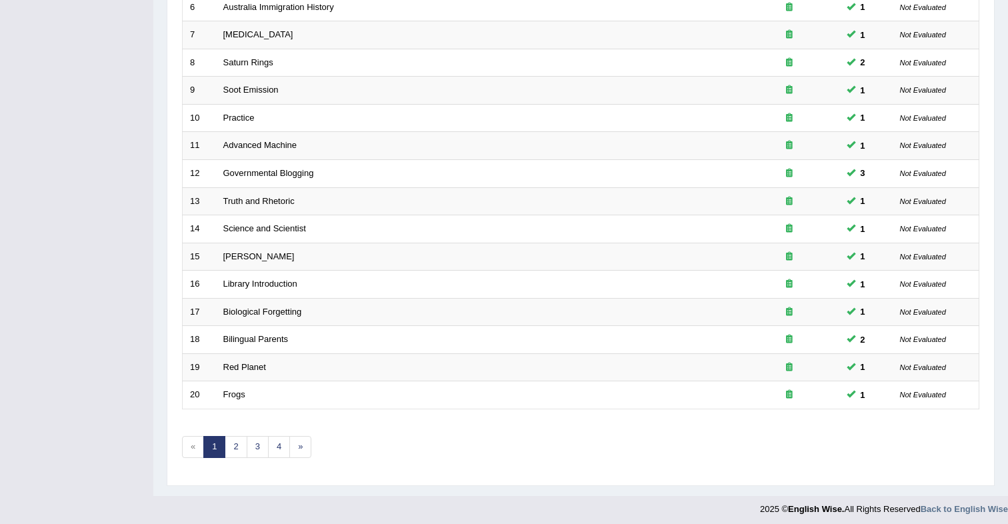
scroll to position [359, 0]
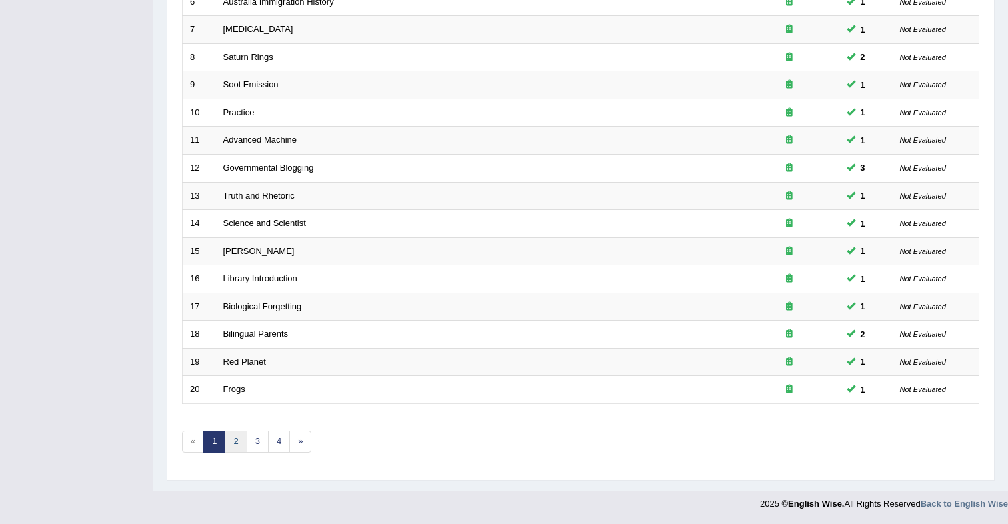
click at [228, 436] on link "2" at bounding box center [236, 442] width 22 height 22
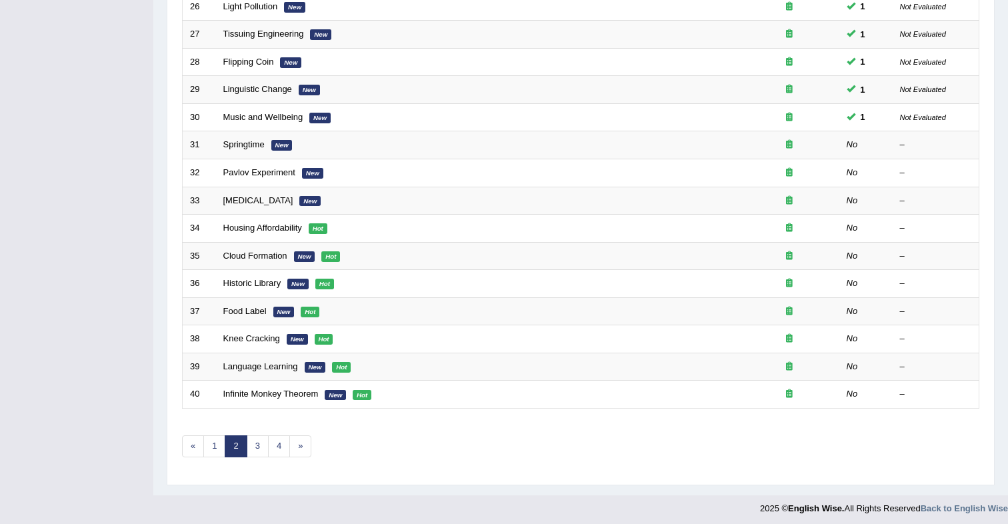
scroll to position [359, 0]
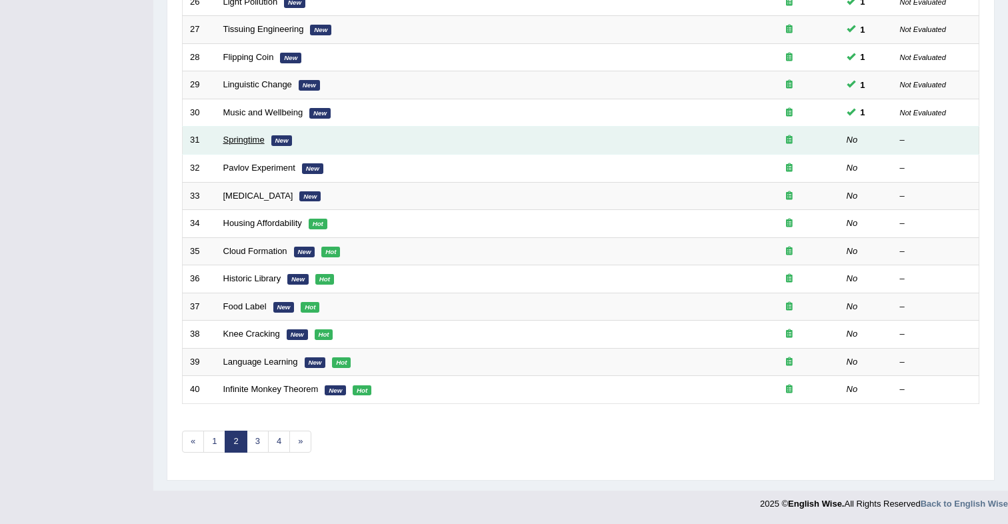
click at [255, 139] on link "Springtime" at bounding box center [243, 140] width 41 height 10
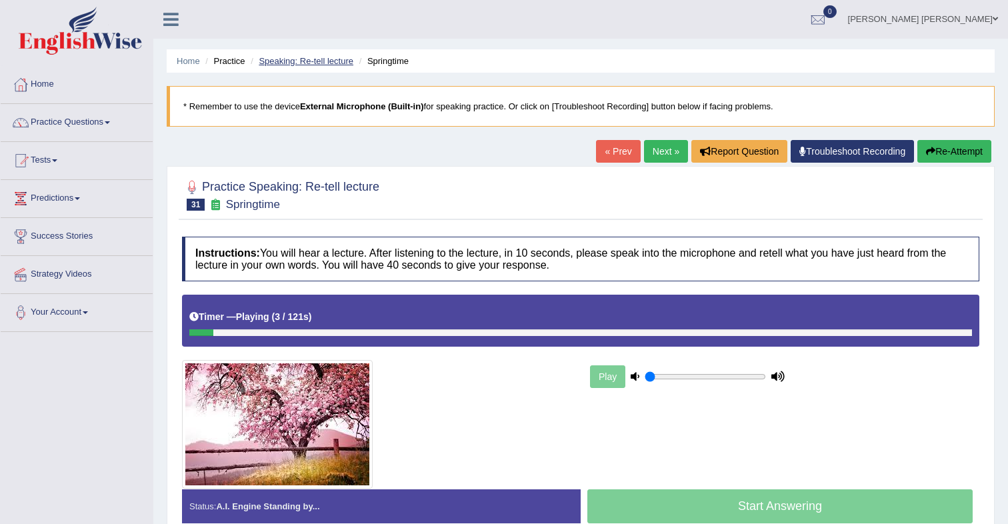
click at [312, 63] on link "Speaking: Re-tell lecture" at bounding box center [306, 61] width 95 height 10
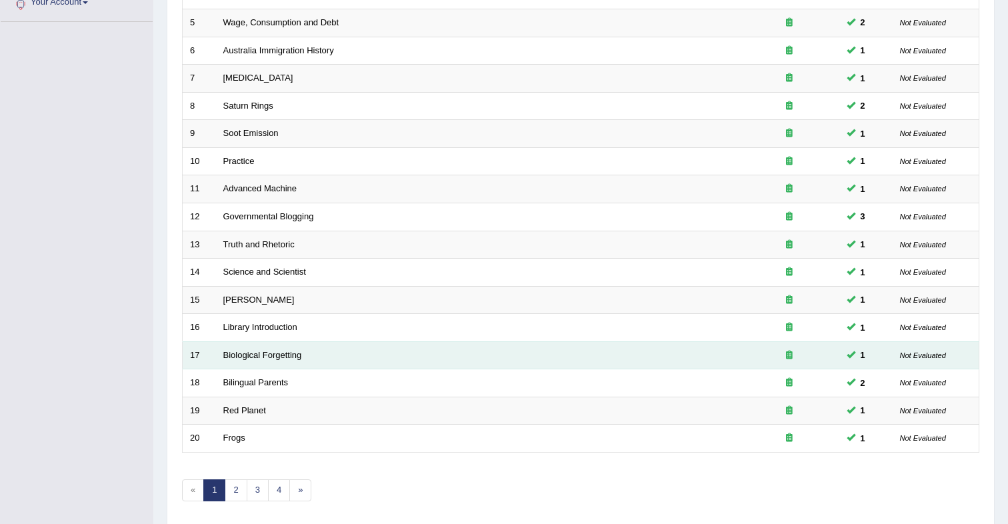
scroll to position [359, 0]
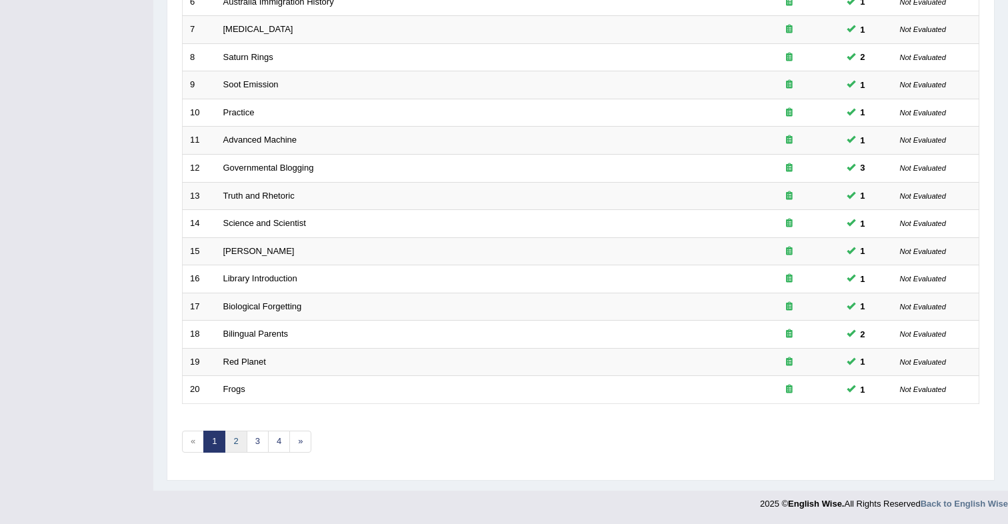
click at [240, 442] on link "2" at bounding box center [236, 442] width 22 height 22
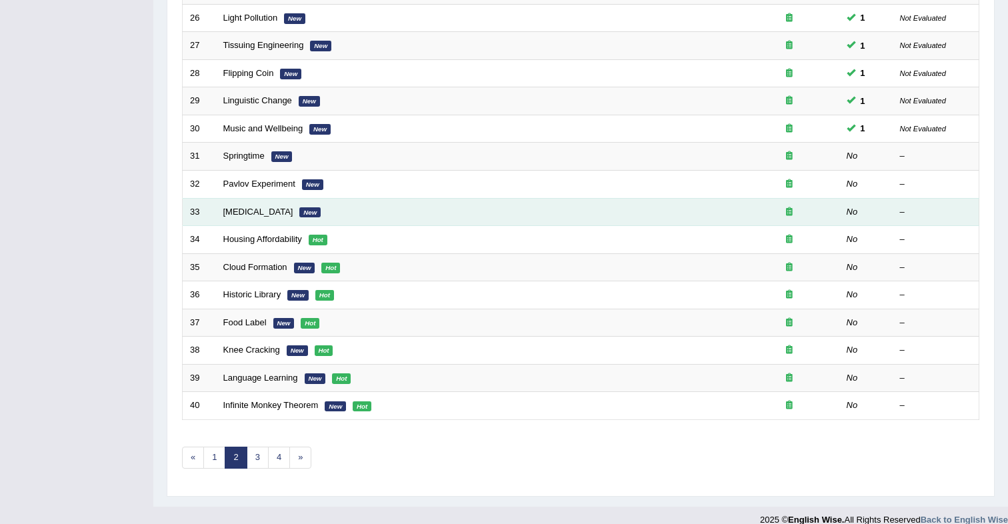
scroll to position [343, 0]
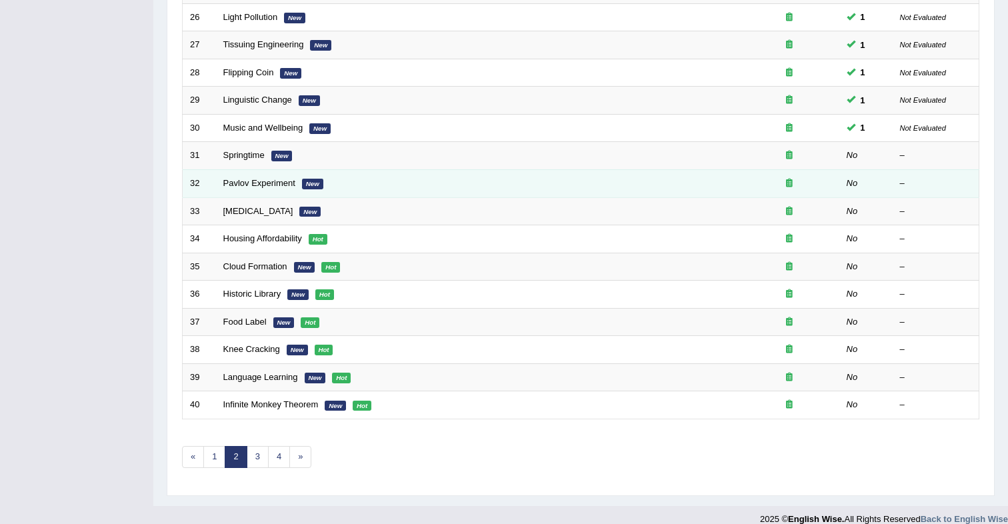
drag, startPoint x: 250, startPoint y: 160, endPoint x: 281, endPoint y: 176, distance: 35.2
click at [250, 160] on link "Springtime" at bounding box center [243, 155] width 41 height 10
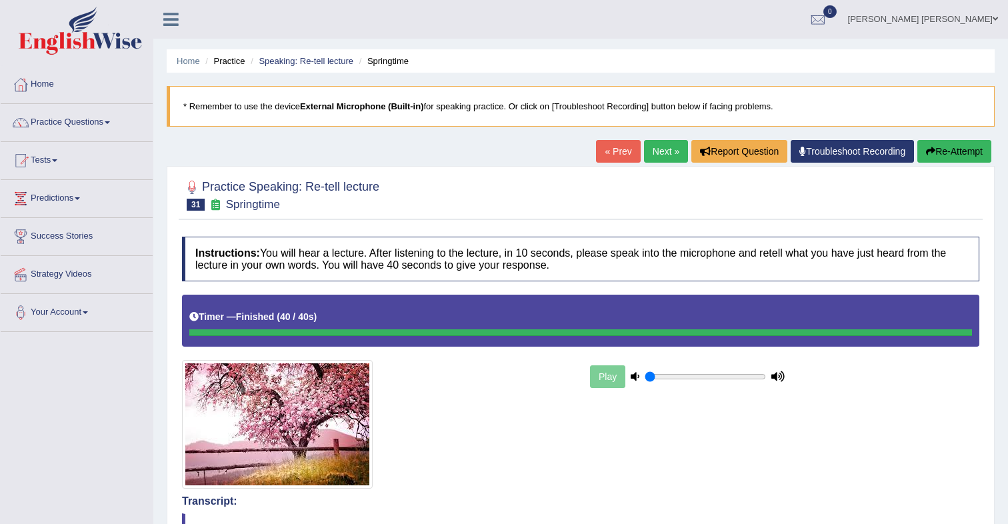
click at [655, 159] on link "Next »" at bounding box center [666, 151] width 44 height 23
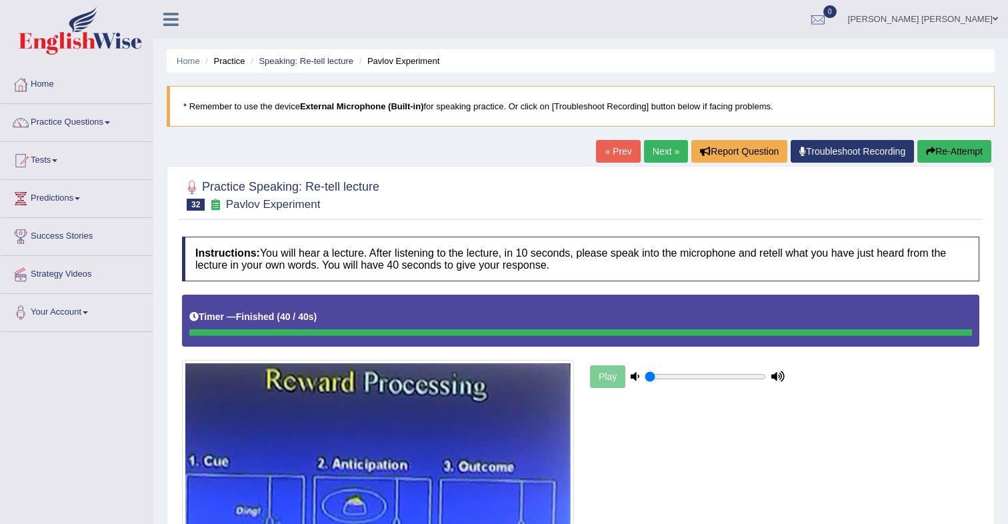
click at [657, 159] on link "Next »" at bounding box center [666, 151] width 44 height 23
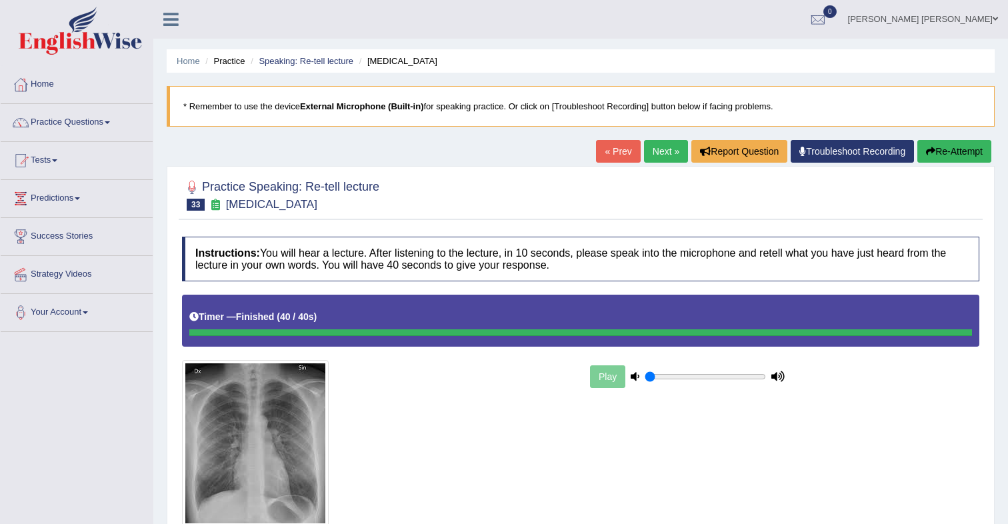
scroll to position [1, 0]
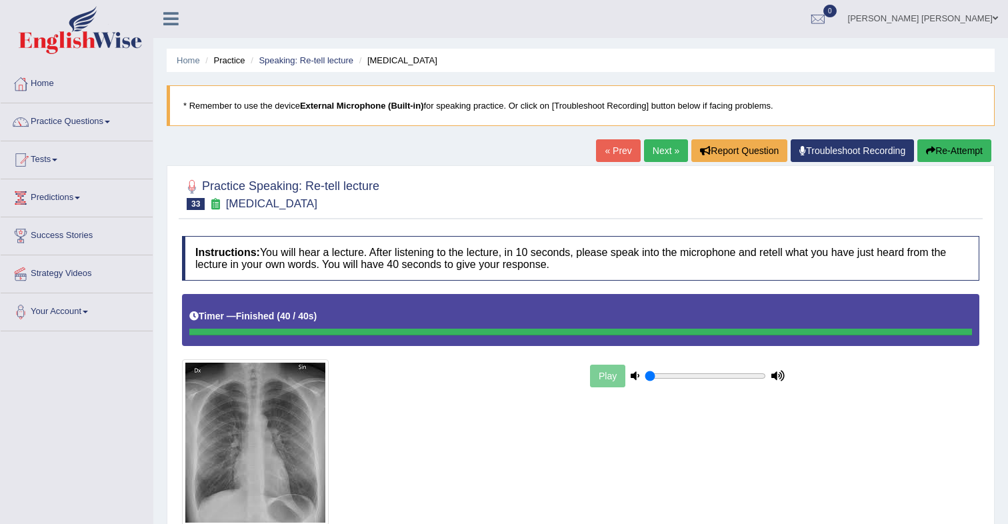
click at [654, 157] on link "Next »" at bounding box center [666, 150] width 44 height 23
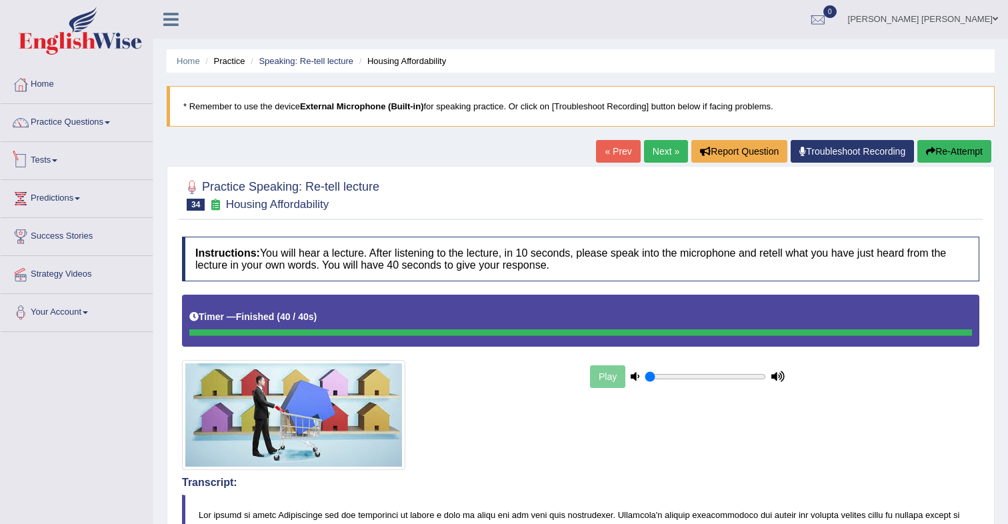
click at [39, 155] on link "Tests" at bounding box center [77, 158] width 152 height 33
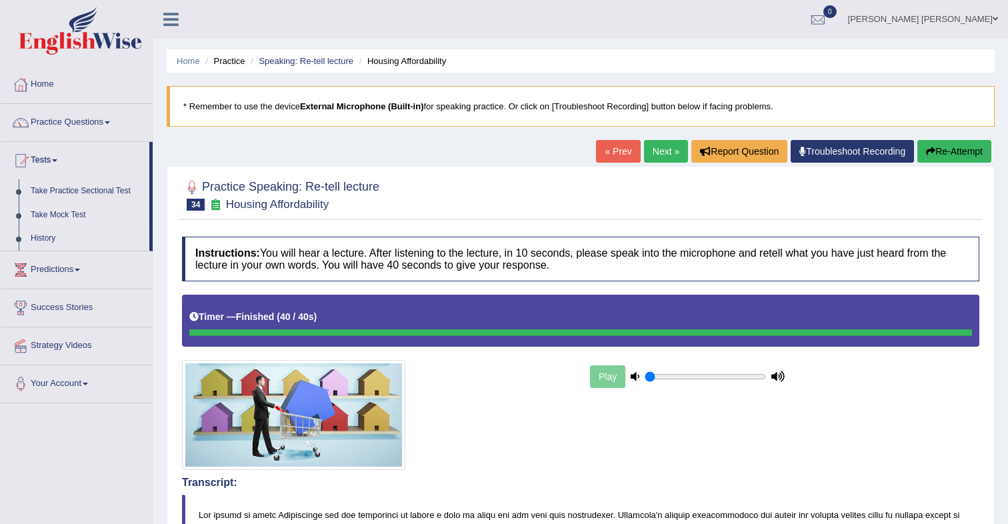
click at [69, 216] on link "Take Mock Test" at bounding box center [87, 215] width 125 height 24
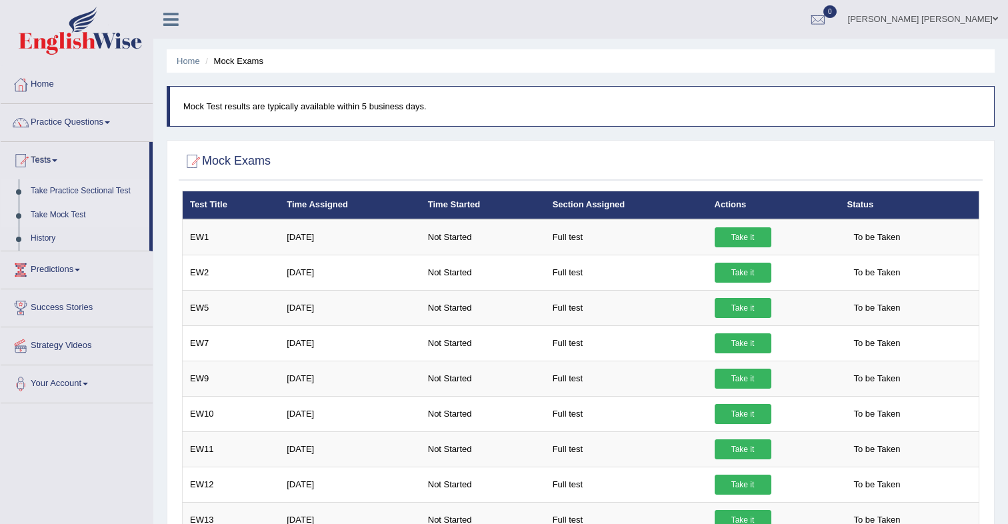
click at [82, 188] on link "Take Practice Sectional Test" at bounding box center [87, 191] width 125 height 24
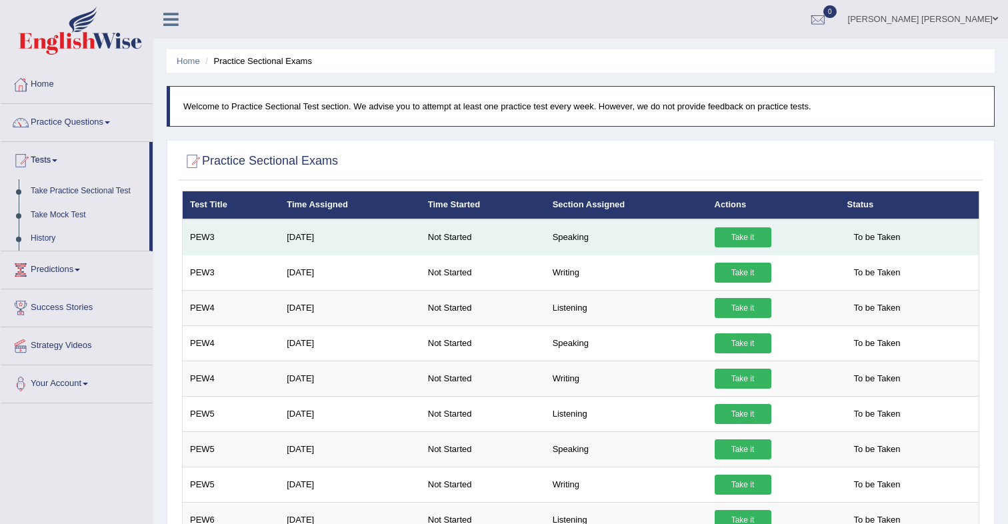
click at [732, 237] on link "Take it" at bounding box center [743, 237] width 57 height 20
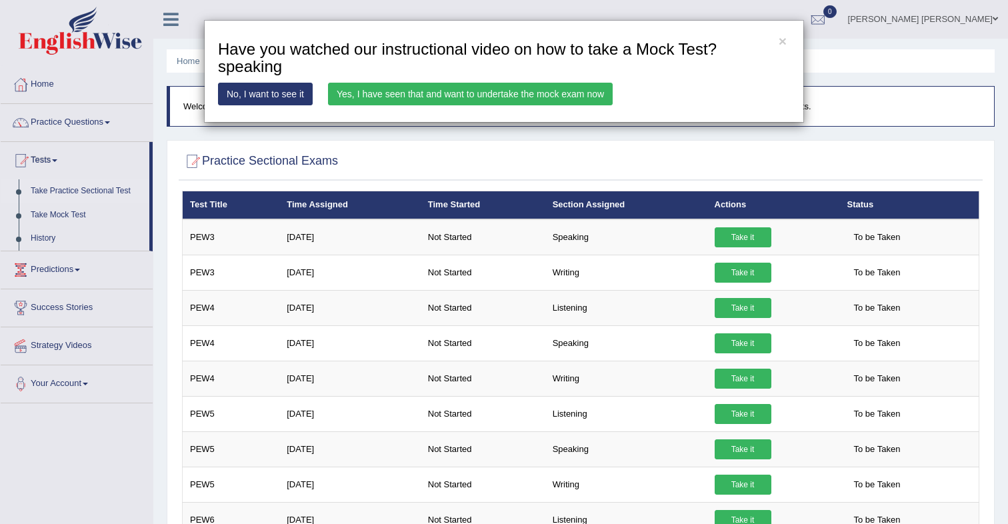
drag, startPoint x: 427, startPoint y: 98, endPoint x: 431, endPoint y: 111, distance: 13.5
click at [427, 98] on link "Yes, I have seen that and want to undertake the mock exam now" at bounding box center [470, 94] width 285 height 23
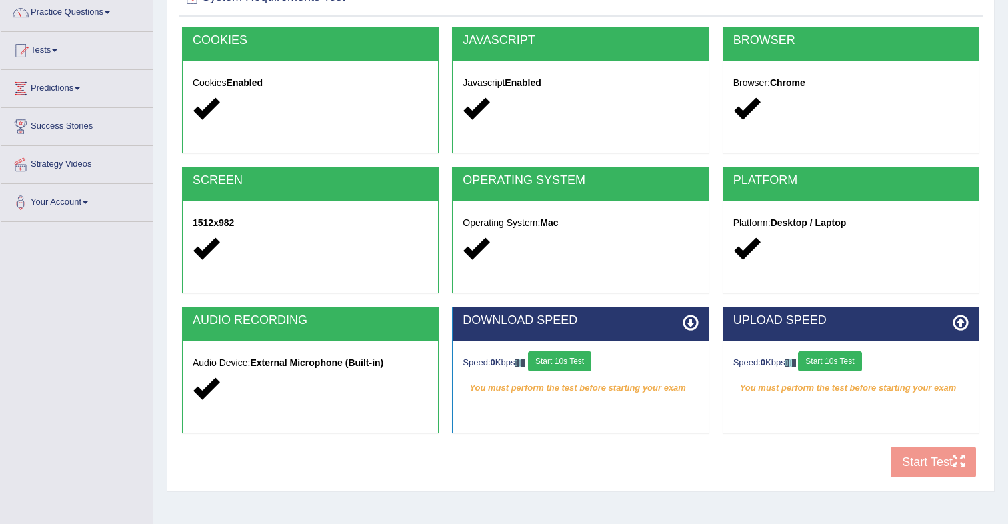
scroll to position [109, 0]
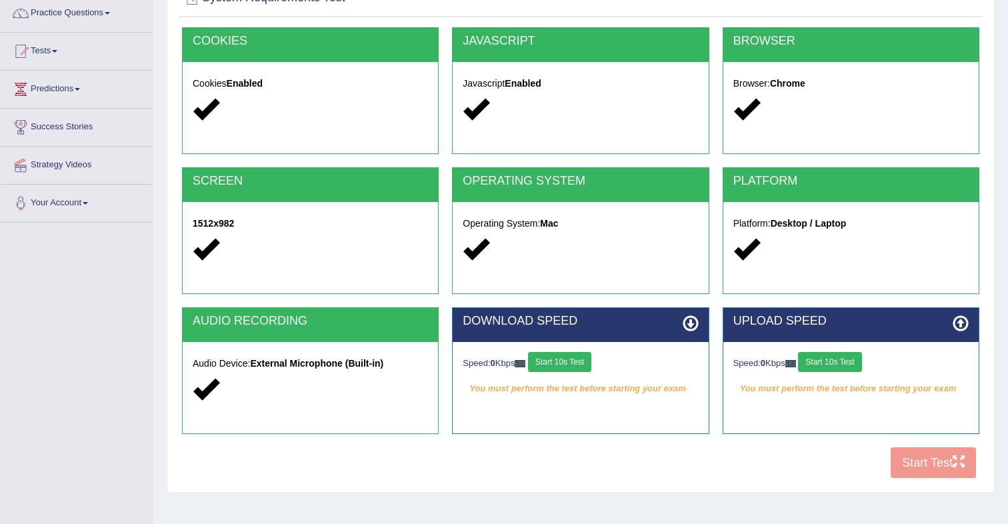
drag, startPoint x: 577, startPoint y: 363, endPoint x: 595, endPoint y: 355, distance: 20.3
click at [577, 363] on button "Start 10s Test" at bounding box center [559, 362] width 63 height 20
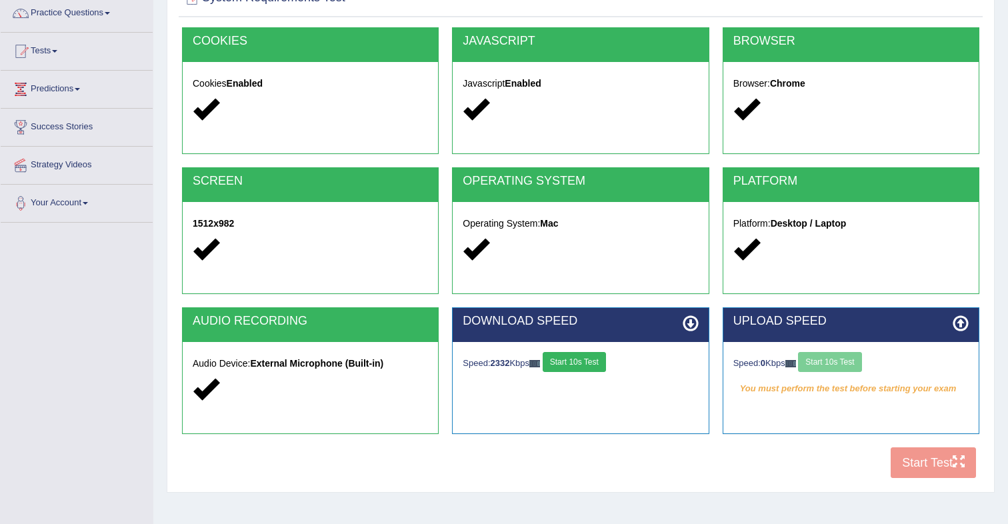
drag, startPoint x: 573, startPoint y: 357, endPoint x: 727, endPoint y: 352, distance: 154.1
click at [573, 357] on button "Start 10s Test" at bounding box center [574, 362] width 63 height 20
click at [858, 361] on button "Start 10s Test" at bounding box center [829, 362] width 63 height 20
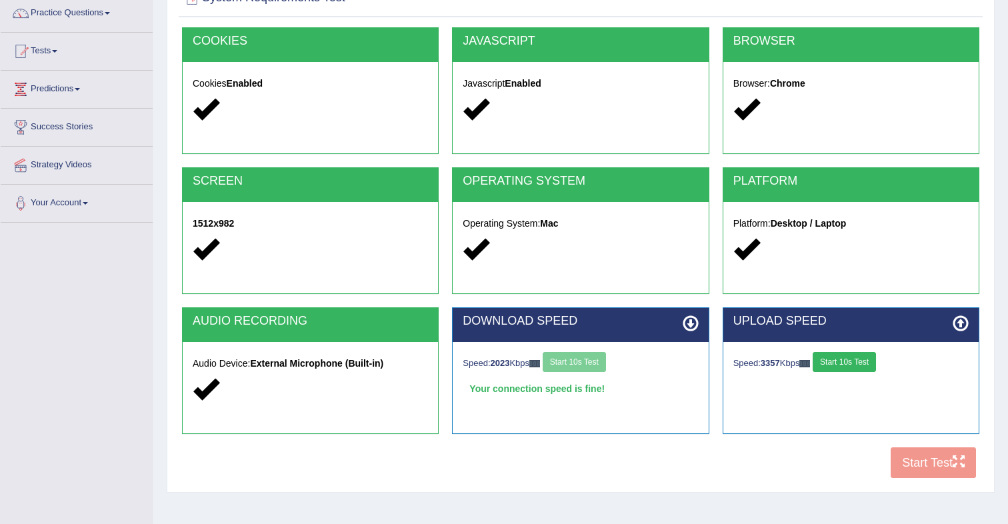
click at [865, 359] on button "Start 10s Test" at bounding box center [844, 362] width 63 height 20
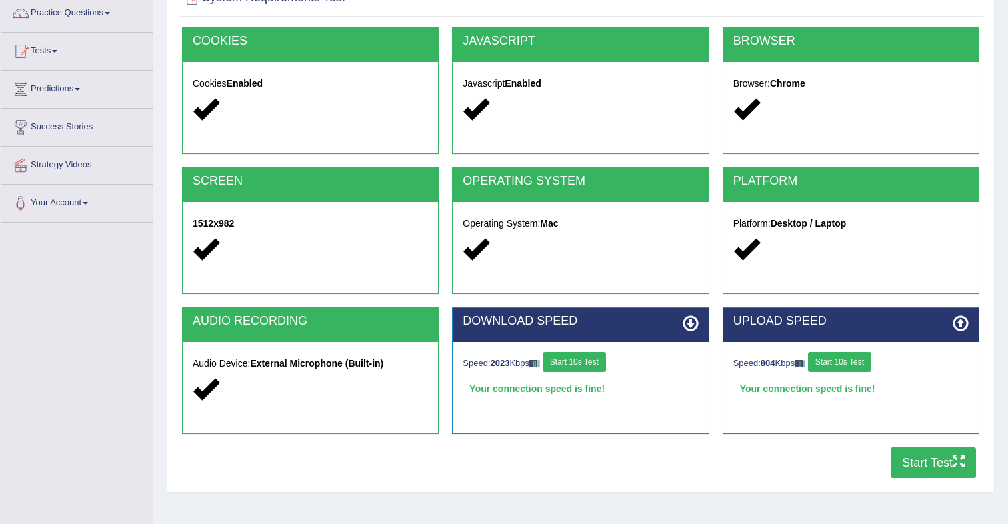
click at [918, 466] on button "Start Test" at bounding box center [933, 462] width 85 height 31
